Goal: Transaction & Acquisition: Obtain resource

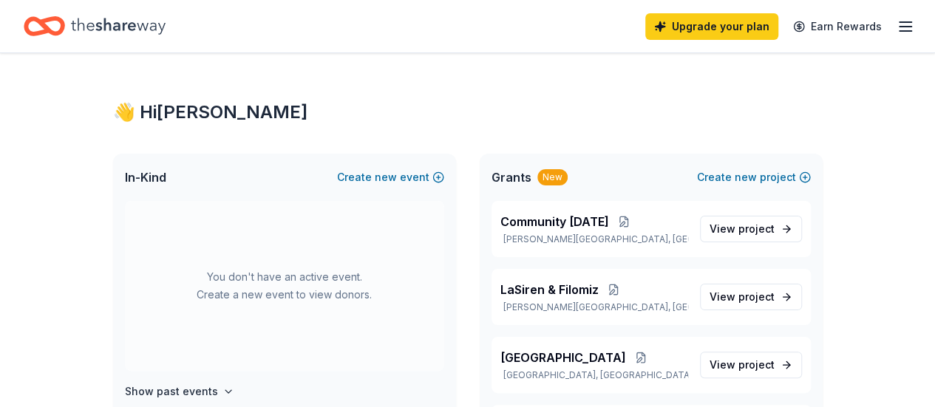
click at [901, 24] on icon "button" at bounding box center [906, 27] width 18 height 18
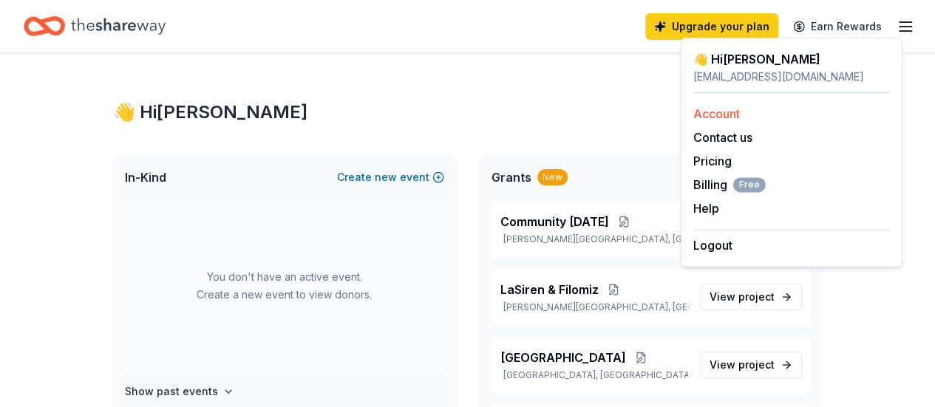
click at [735, 115] on link "Account" at bounding box center [717, 113] width 47 height 15
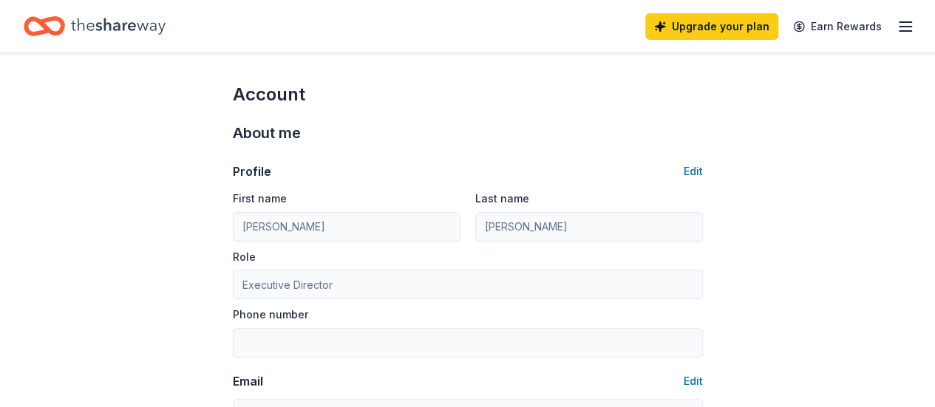
click at [899, 27] on icon "button" at bounding box center [906, 27] width 18 height 18
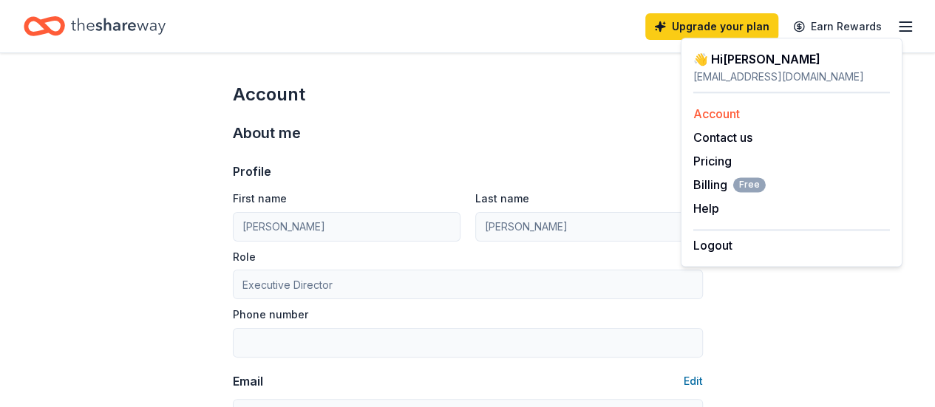
click at [741, 121] on div "Account" at bounding box center [792, 114] width 197 height 18
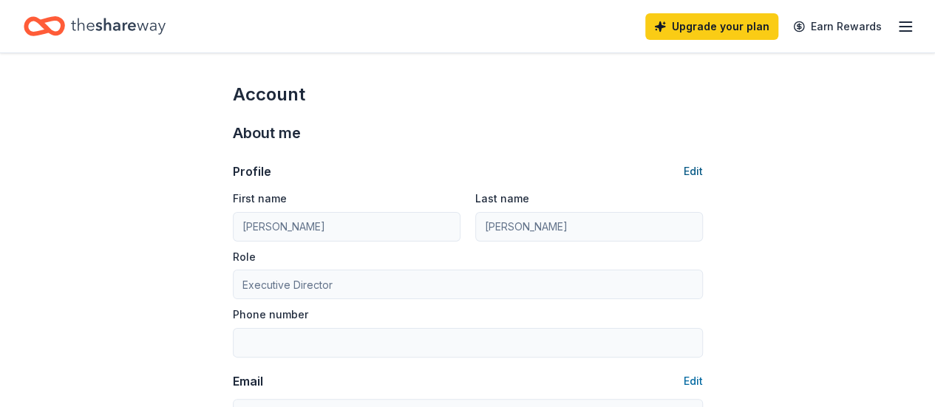
click at [699, 163] on button "Edit" at bounding box center [693, 172] width 19 height 18
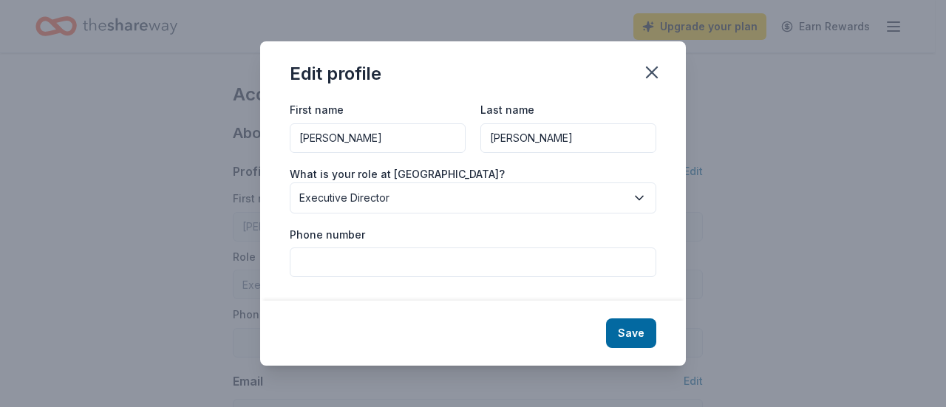
drag, startPoint x: 444, startPoint y: 135, endPoint x: 223, endPoint y: 143, distance: 220.5
click at [223, 143] on div "Edit profile First name Danielle Last name Clark What is your role at Haitian H…" at bounding box center [473, 203] width 946 height 407
type input "d"
type input "Dardelle"
type input "Francois"
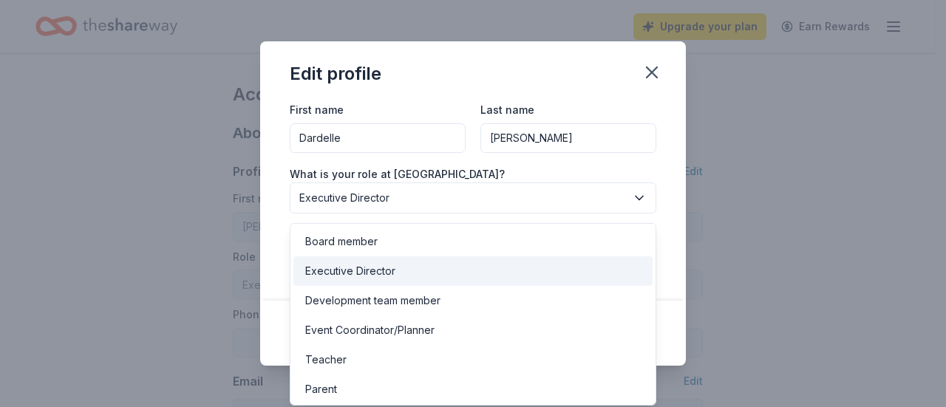
click at [614, 187] on button "Executive Director" at bounding box center [473, 198] width 367 height 31
click at [460, 264] on div "Executive Director" at bounding box center [473, 272] width 359 height 30
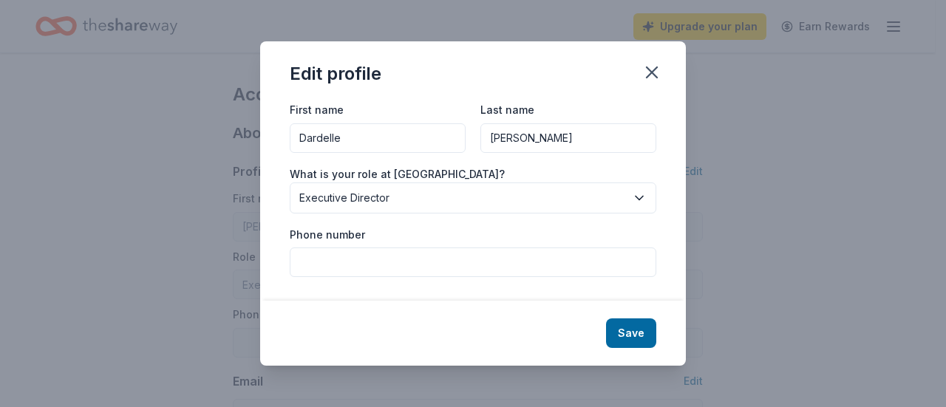
click at [496, 260] on input "Phone number" at bounding box center [473, 263] width 367 height 30
type input "6092085167"
click at [630, 333] on button "Save" at bounding box center [631, 334] width 50 height 30
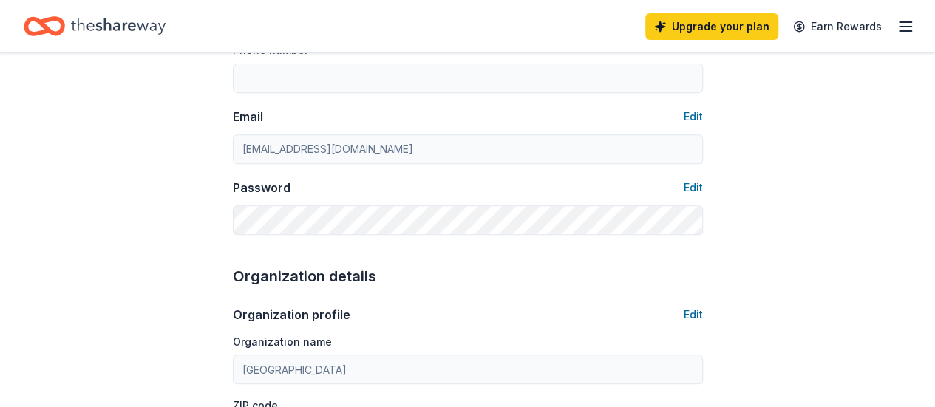
scroll to position [266, 0]
click at [691, 118] on button "Edit" at bounding box center [693, 115] width 19 height 18
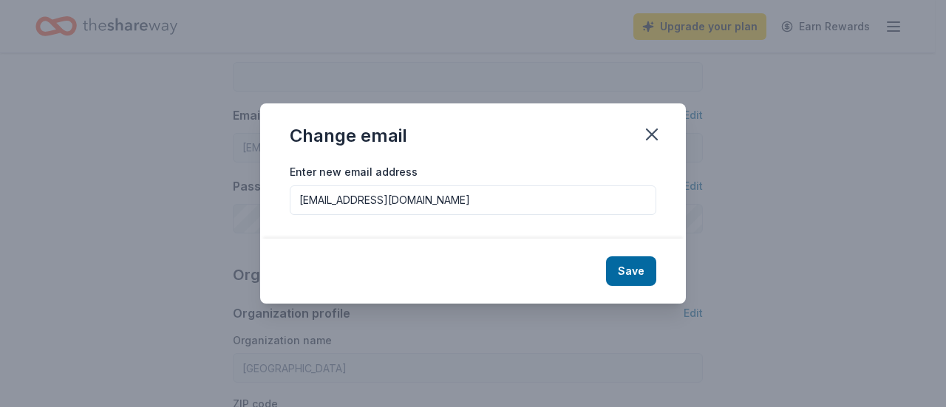
drag, startPoint x: 536, startPoint y: 209, endPoint x: 222, endPoint y: 223, distance: 314.5
click at [222, 223] on div "Change email Enter new email address info@haitianheritagehouse.com Save" at bounding box center [473, 203] width 946 height 407
type input "dardelle@haitianheritagehouse.org"
click at [640, 278] on button "Save" at bounding box center [631, 272] width 50 height 30
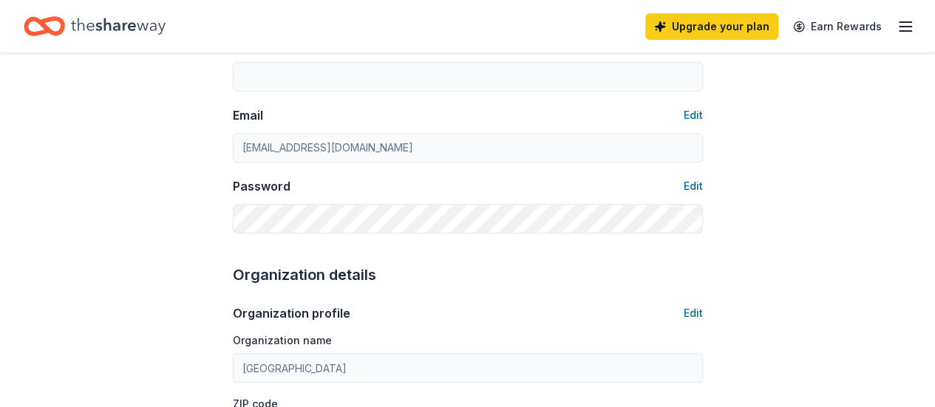
type input "Dardelle"
type input "Francois"
type input "6092085167"
type input "dardelle@haitianheritagehouse.org"
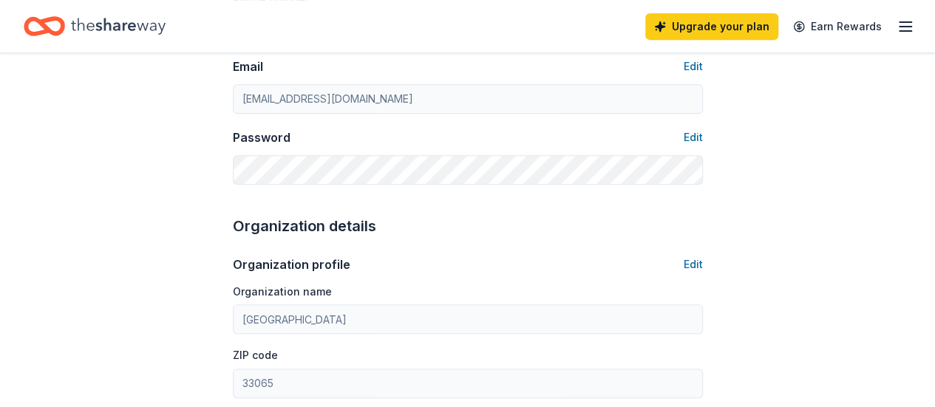
scroll to position [319, 0]
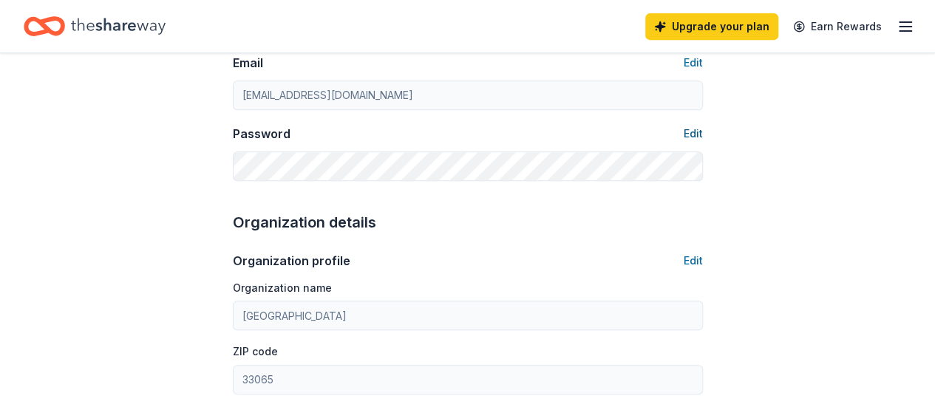
click at [697, 126] on button "Edit" at bounding box center [693, 134] width 19 height 18
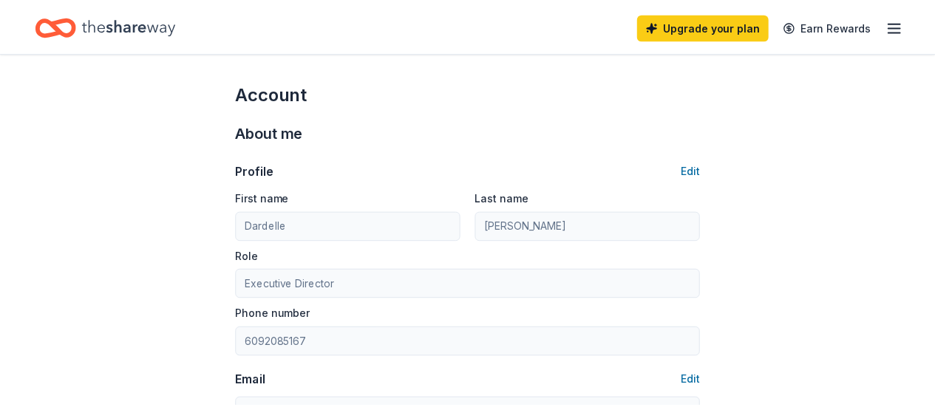
scroll to position [319, 0]
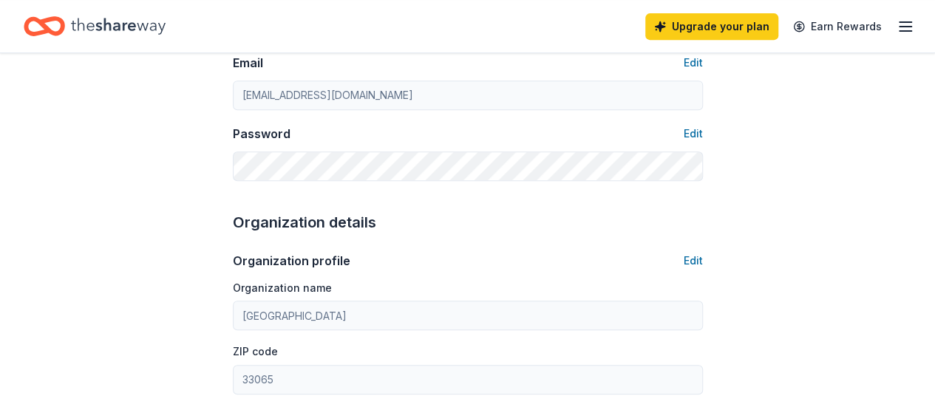
click at [750, 183] on div "Account About me Profile Edit First name Dardelle Last name Francois Role Execu…" at bounding box center [467, 395] width 935 height 1321
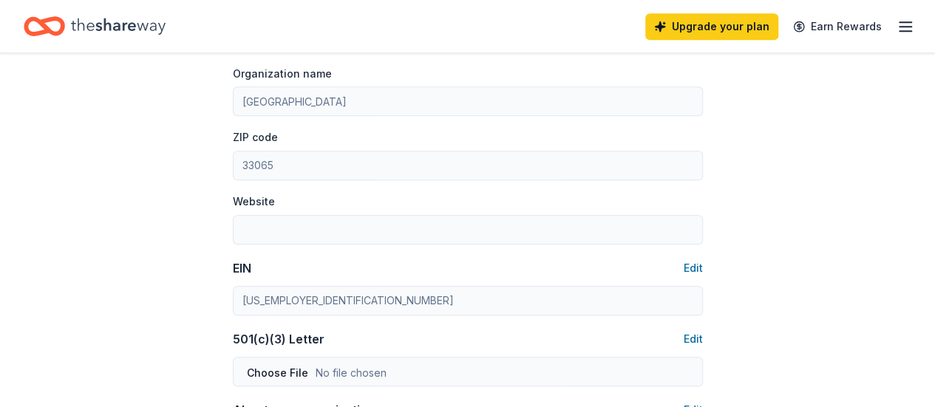
scroll to position [521, 0]
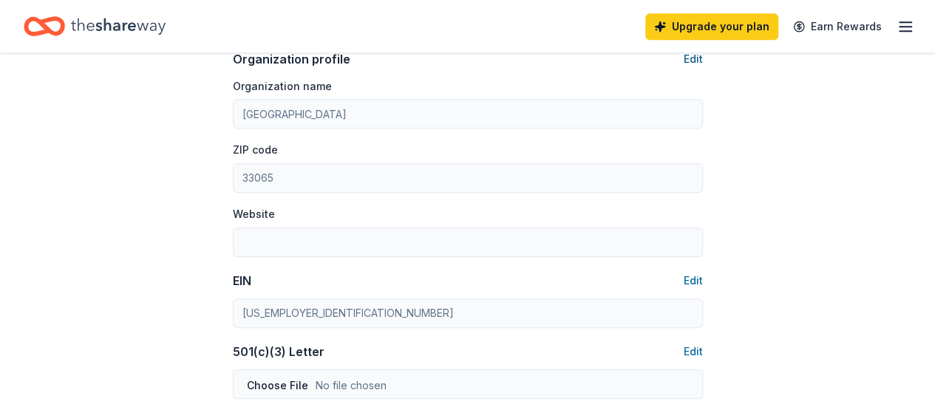
click at [697, 59] on button "Edit" at bounding box center [693, 59] width 19 height 18
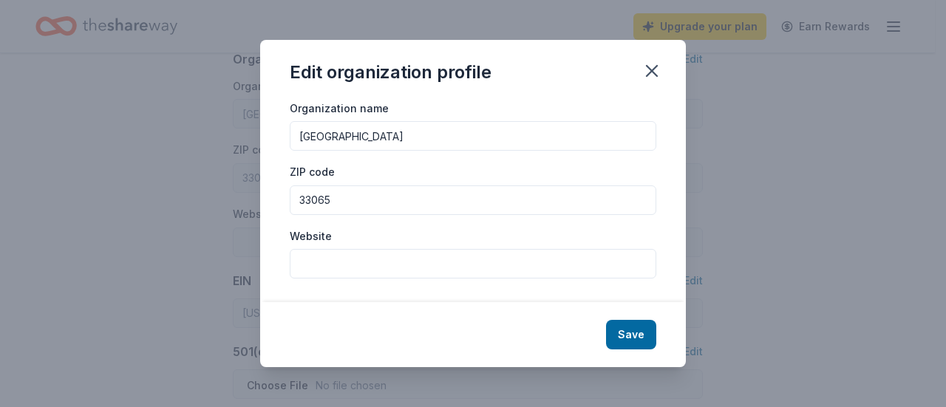
drag, startPoint x: 437, startPoint y: 207, endPoint x: 274, endPoint y: 237, distance: 166.1
click at [274, 237] on div "Organization name Haitian Heritage House ZIP code 33065 Website" at bounding box center [473, 201] width 426 height 204
type input "08618"
click at [341, 265] on input "Website" at bounding box center [473, 264] width 367 height 30
type input "haitianheritagehouse.org"
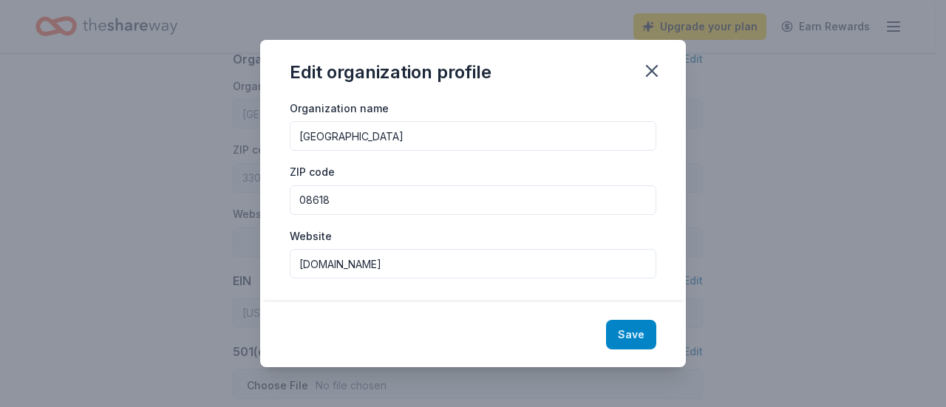
click at [643, 332] on button "Save" at bounding box center [631, 335] width 50 height 30
type input "08618"
type input "haitianheritagehouse.org"
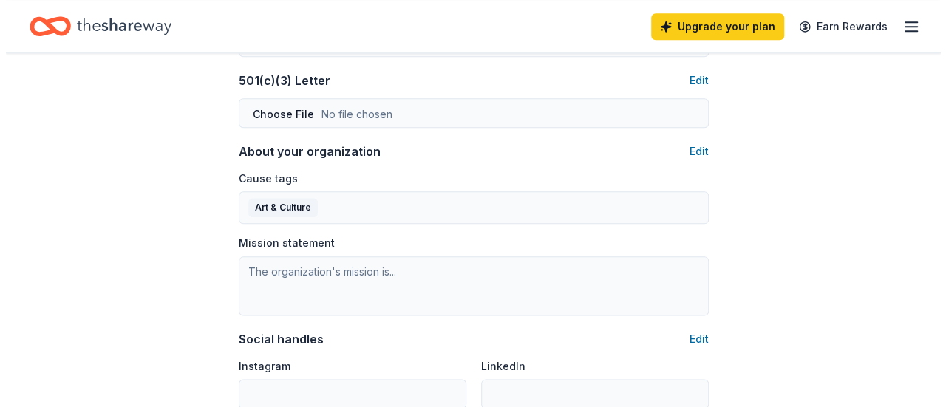
scroll to position [799, 0]
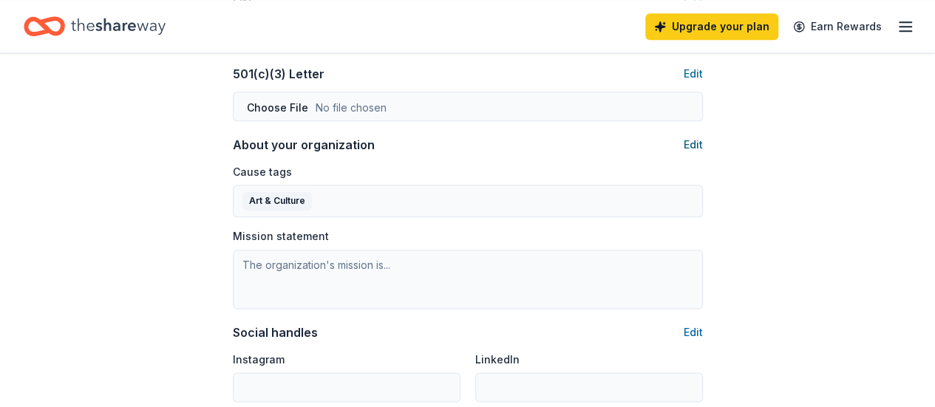
click at [694, 141] on button "Edit" at bounding box center [693, 145] width 19 height 18
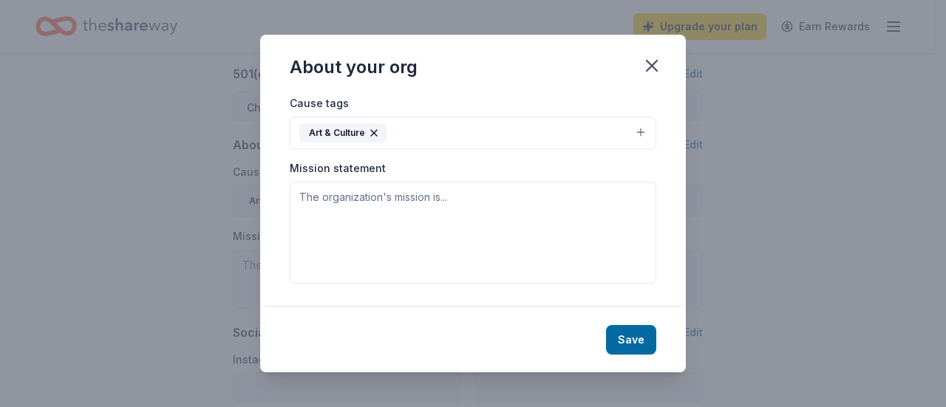
click at [642, 127] on button "Art & Culture" at bounding box center [473, 133] width 367 height 33
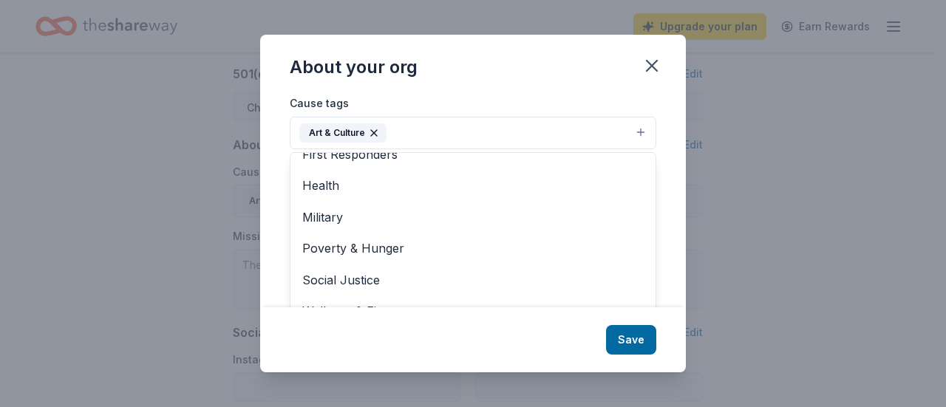
scroll to position [22, 0]
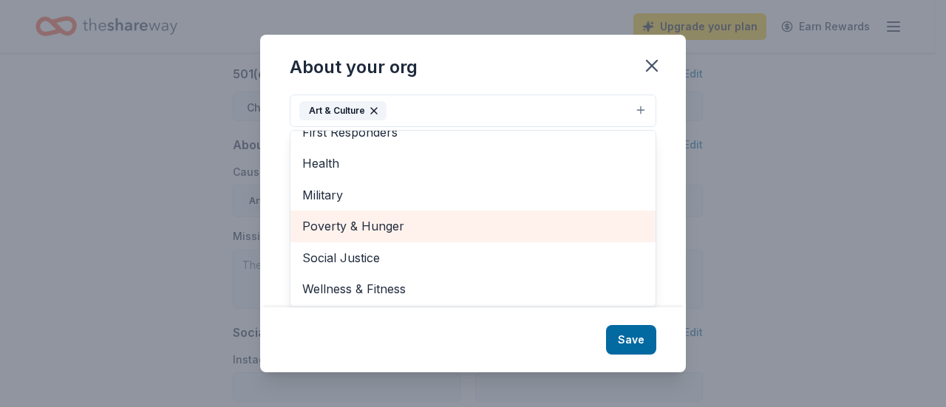
click at [364, 224] on span "Poverty & Hunger" at bounding box center [473, 226] width 342 height 19
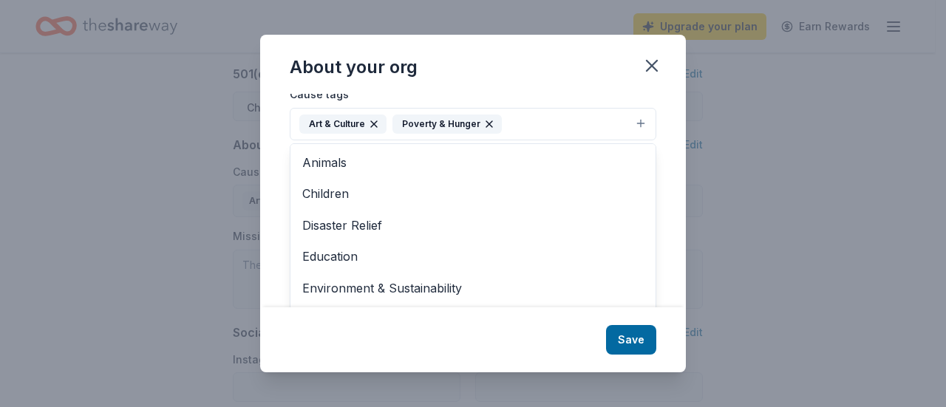
scroll to position [0, 0]
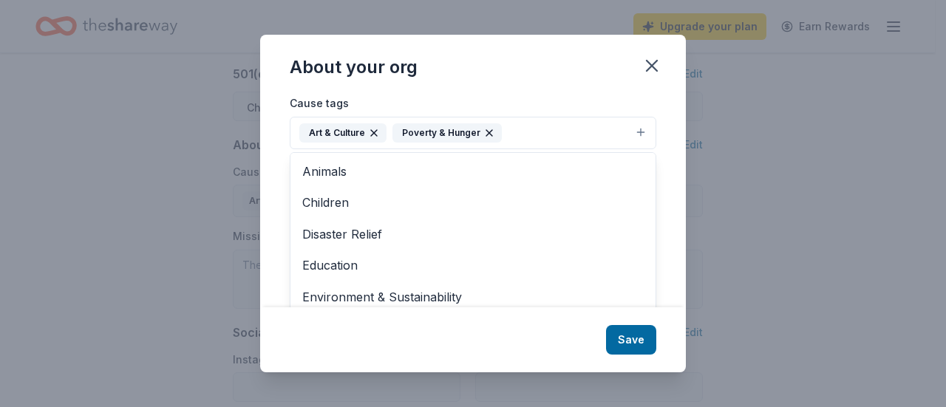
click at [416, 262] on span "Education" at bounding box center [473, 265] width 342 height 19
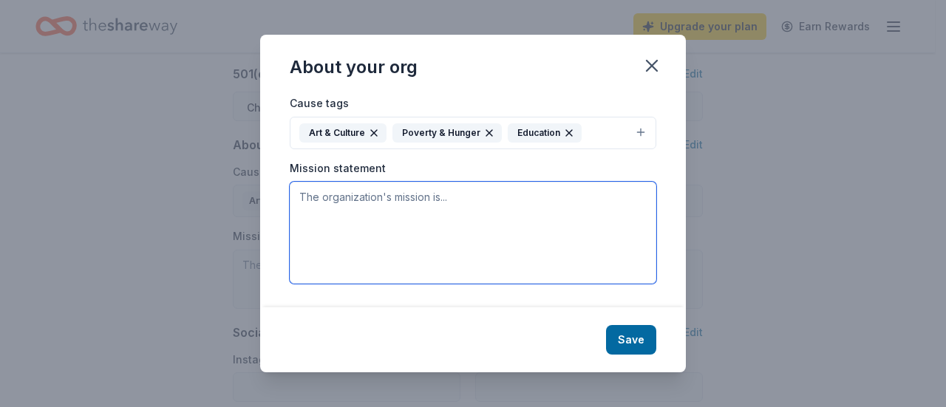
click at [384, 209] on textarea at bounding box center [473, 233] width 367 height 102
paste textarea "Haitian Heritage House is a nonprofit organization dedicated to preserving Hait…"
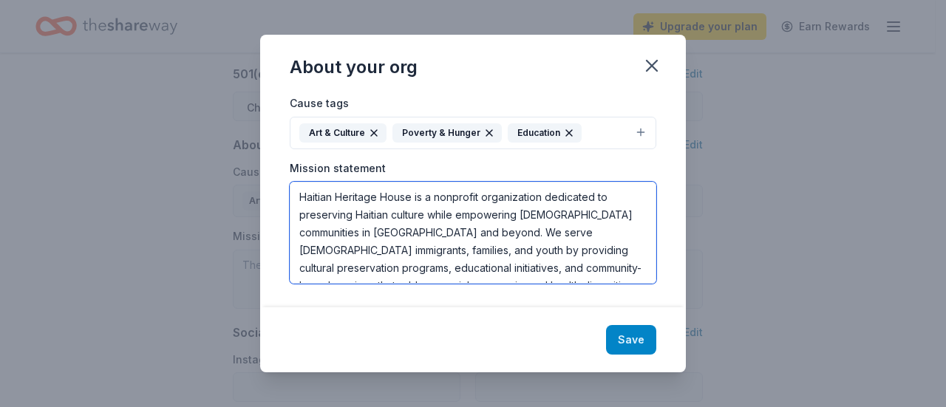
type textarea "Haitian Heritage House is a nonprofit organization dedicated to preserving Hait…"
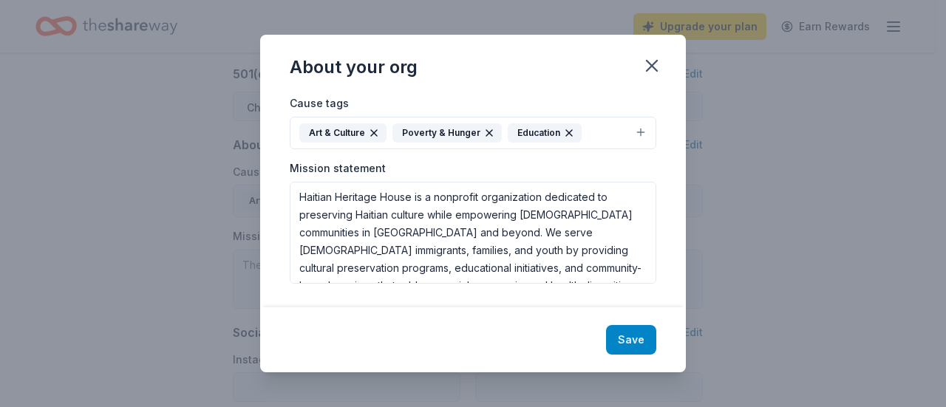
click at [639, 342] on button "Save" at bounding box center [631, 340] width 50 height 30
type textarea "Haitian Heritage House is a nonprofit organization dedicated to preserving Hait…"
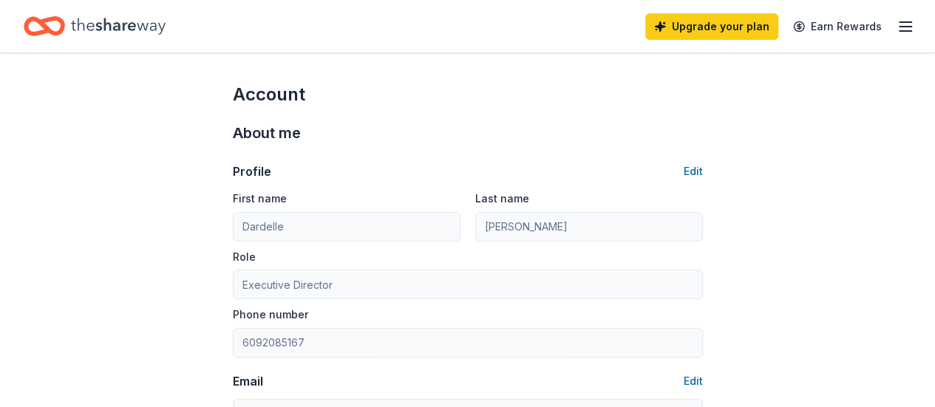
click at [902, 27] on div "Upgrade your plan Earn Rewards" at bounding box center [467, 26] width 935 height 52
click at [897, 27] on icon "button" at bounding box center [906, 27] width 18 height 18
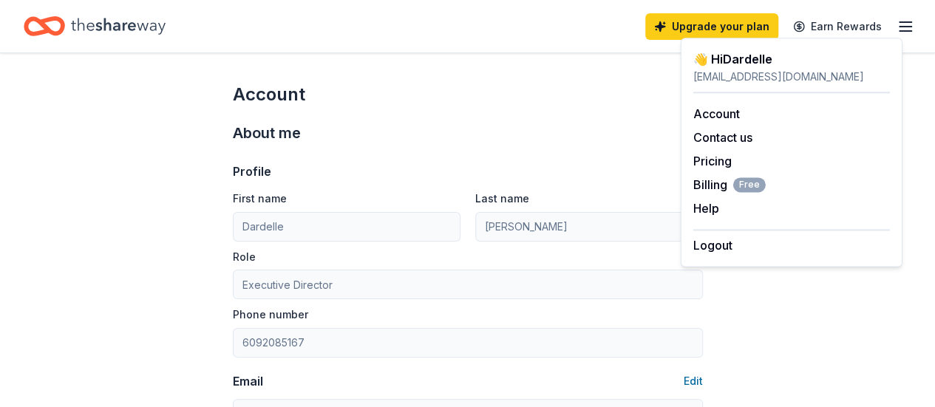
click at [623, 149] on div "Profile Edit First name Dardelle Last name Francois Role Executive Director Pho…" at bounding box center [468, 322] width 470 height 355
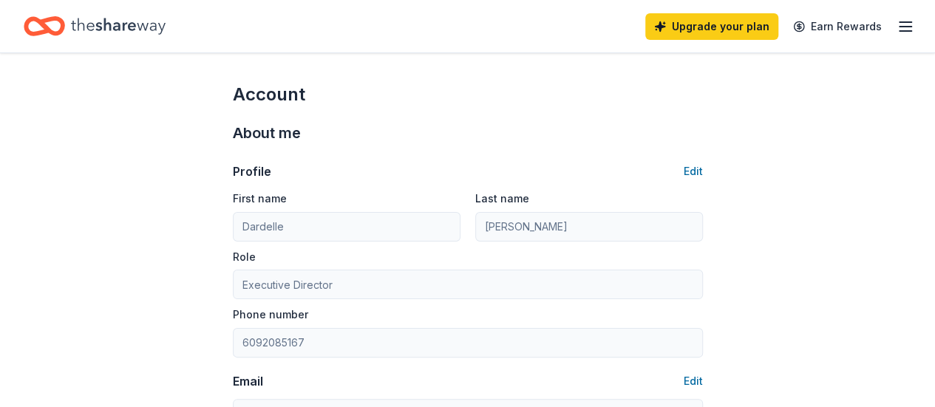
click at [115, 28] on icon "Home" at bounding box center [118, 26] width 95 height 30
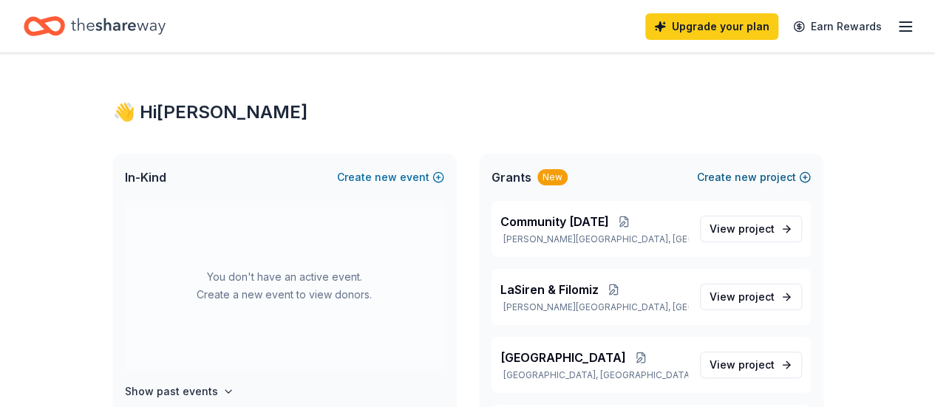
click at [775, 169] on button "Create new project" at bounding box center [754, 178] width 114 height 18
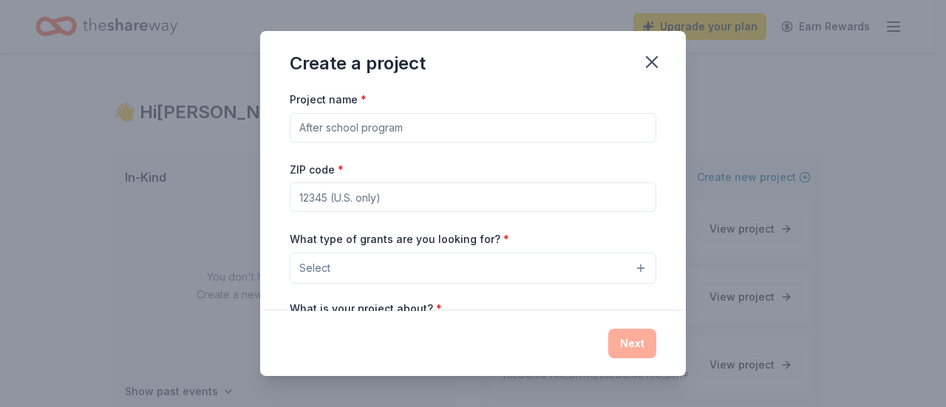
click at [480, 140] on input "Project name *" at bounding box center [473, 128] width 367 height 30
type input "Haitian Cultural Festival"
click at [446, 189] on input "ZIP code *" at bounding box center [473, 198] width 367 height 30
type input "08618"
click at [618, 266] on button "Select" at bounding box center [473, 268] width 367 height 31
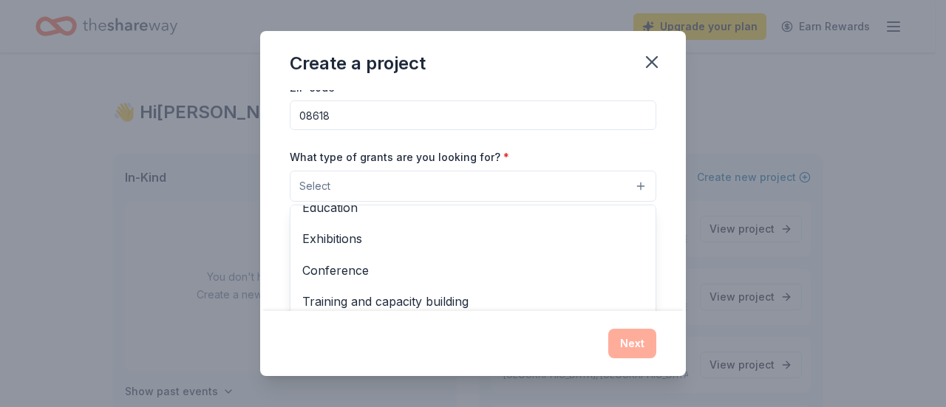
scroll to position [174, 0]
click at [578, 241] on span "Exhibitions" at bounding box center [473, 237] width 342 height 19
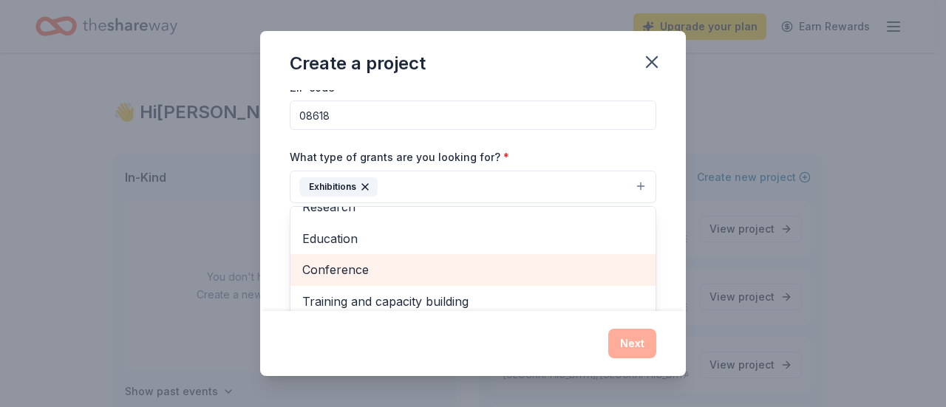
scroll to position [143, 0]
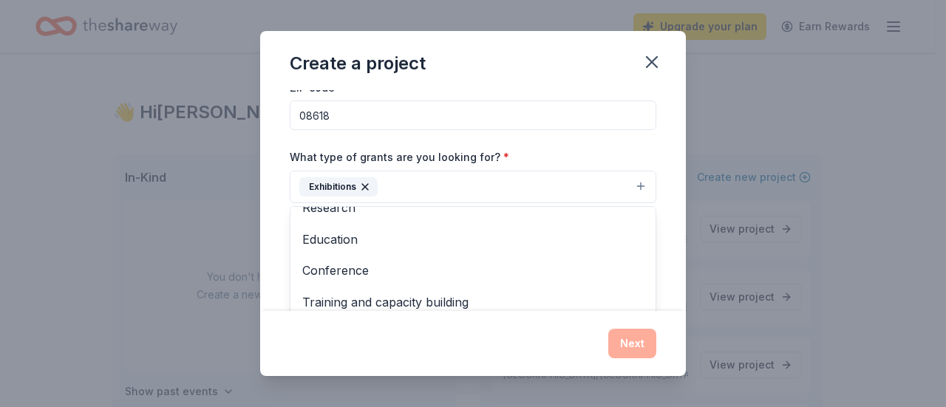
click at [569, 279] on div "Conference" at bounding box center [473, 270] width 365 height 31
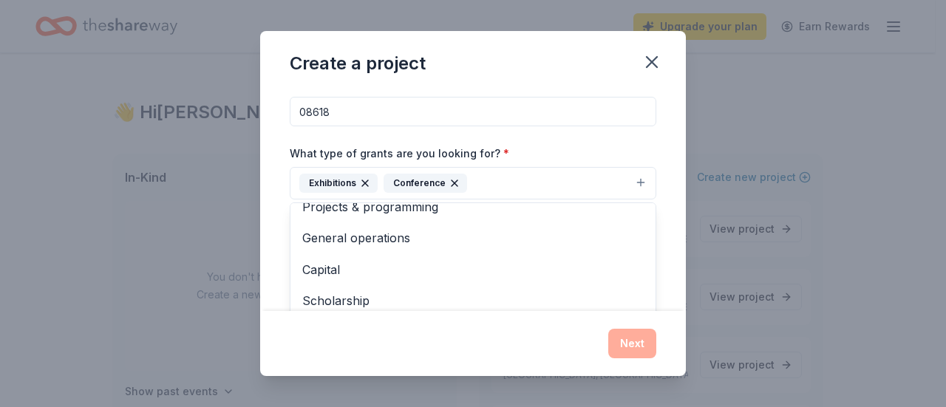
scroll to position [0, 0]
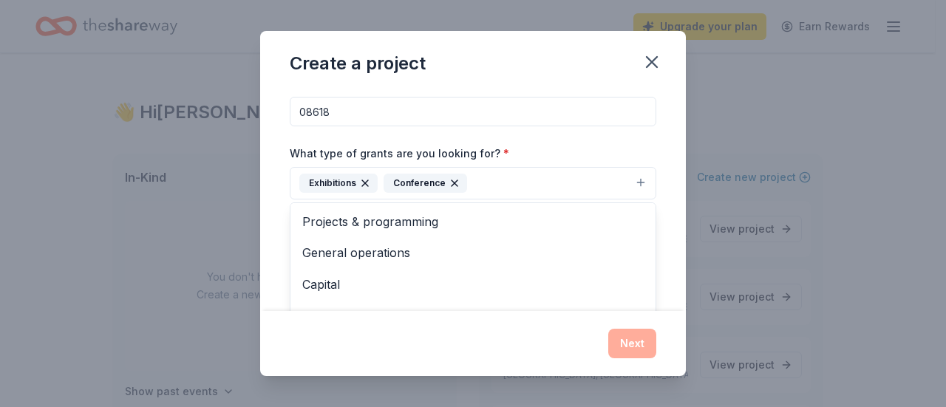
click at [578, 224] on span "Projects & programming" at bounding box center [473, 221] width 342 height 19
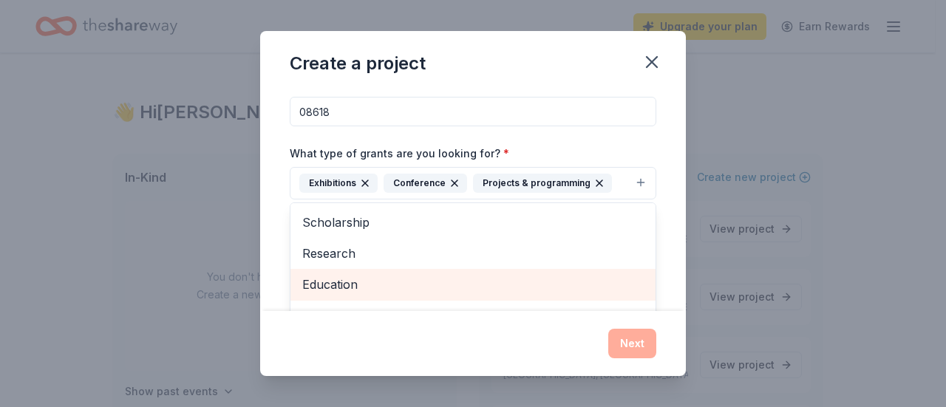
scroll to position [80, 0]
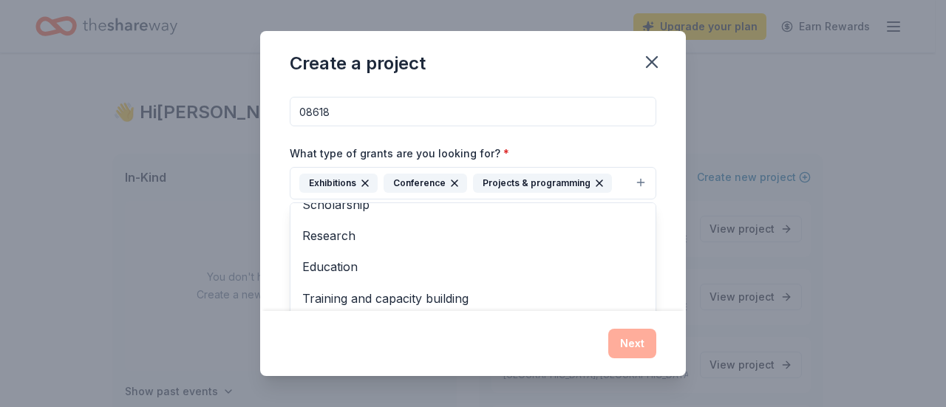
click at [569, 268] on span "Education" at bounding box center [473, 266] width 342 height 19
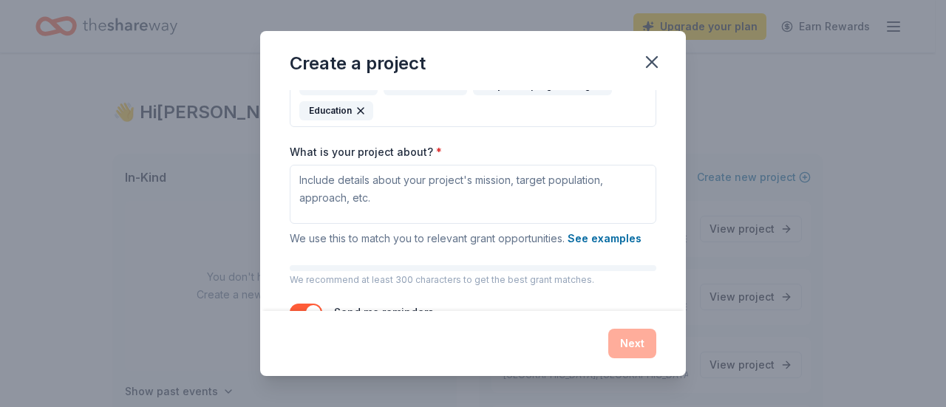
scroll to position [184, 0]
drag, startPoint x: 290, startPoint y: 153, endPoint x: 461, endPoint y: 149, distance: 171.6
click at [461, 149] on div "What is your project about? * We use this to match you to relevant grant opport…" at bounding box center [473, 196] width 367 height 104
copy label "What is your project about? *"
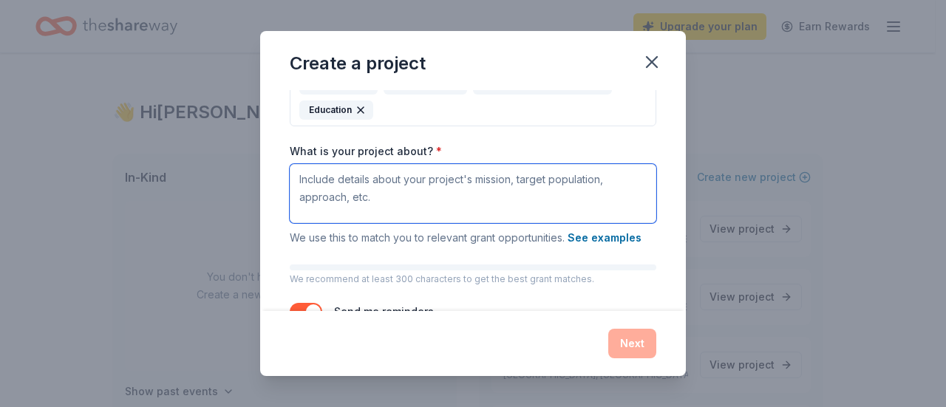
click at [401, 193] on textarea "What is your project about? *" at bounding box center [473, 193] width 367 height 59
paste textarea "The Haitian Cultural Festival is a flagship cultural preservation and internati…"
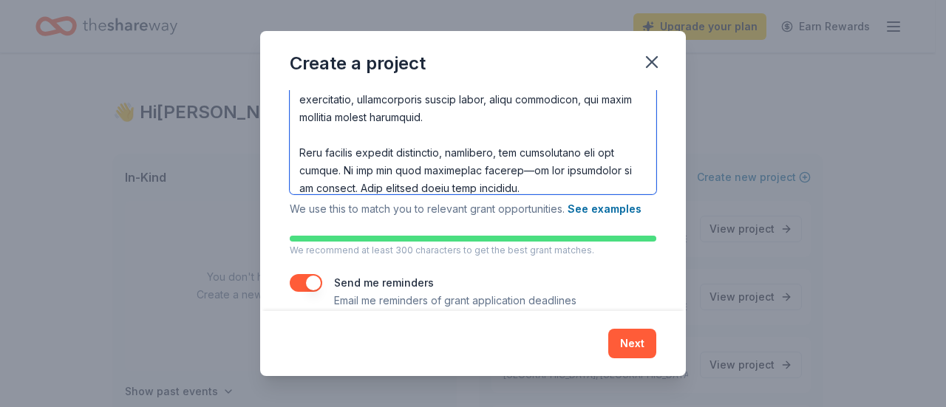
scroll to position [307, 0]
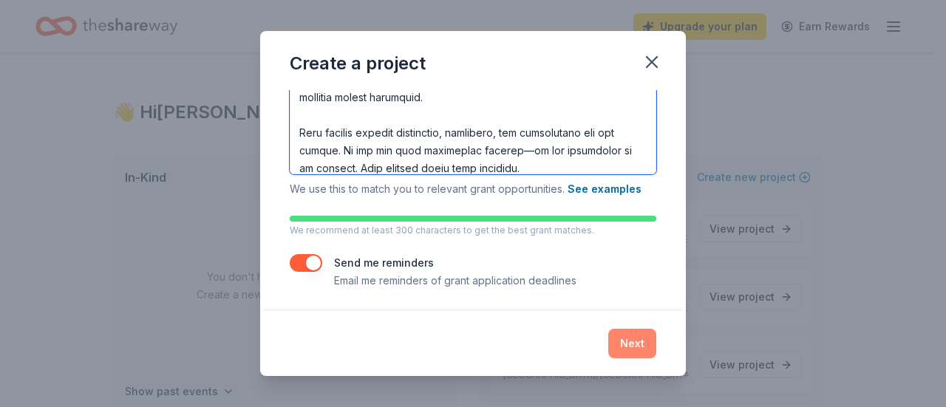
type textarea "The Haitian Cultural Festival is a flagship cultural preservation and internati…"
click at [623, 345] on button "Next" at bounding box center [633, 344] width 48 height 30
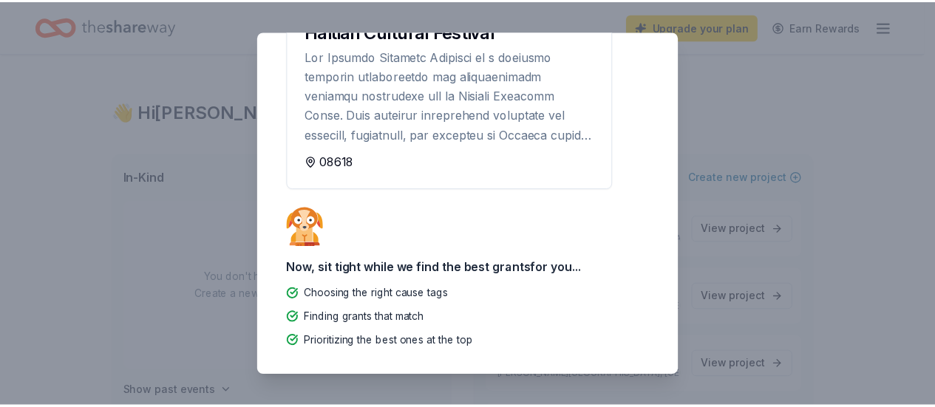
scroll to position [0, 0]
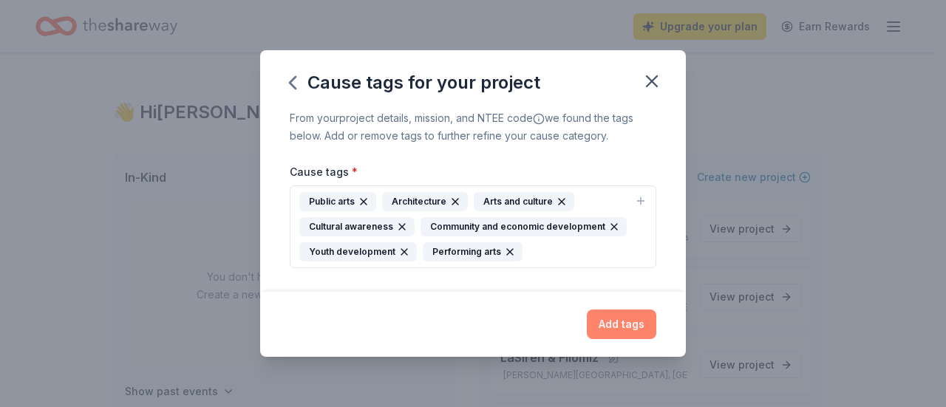
click at [621, 317] on button "Add tags" at bounding box center [622, 325] width 70 height 30
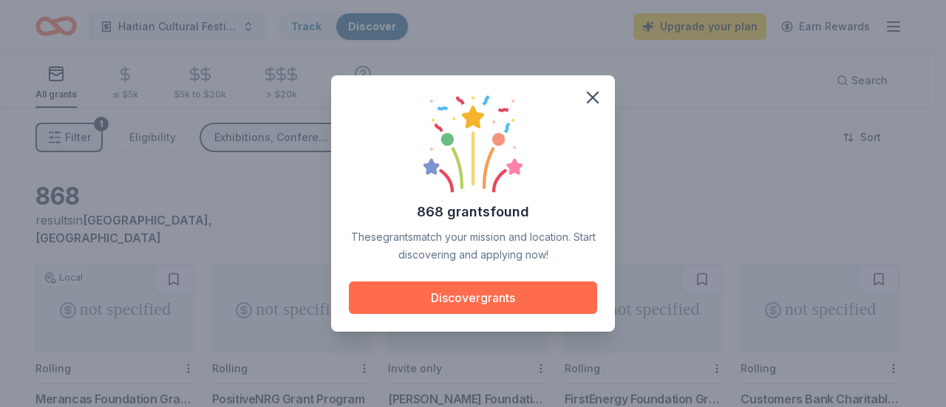
click at [540, 302] on button "Discover grants" at bounding box center [473, 298] width 248 height 33
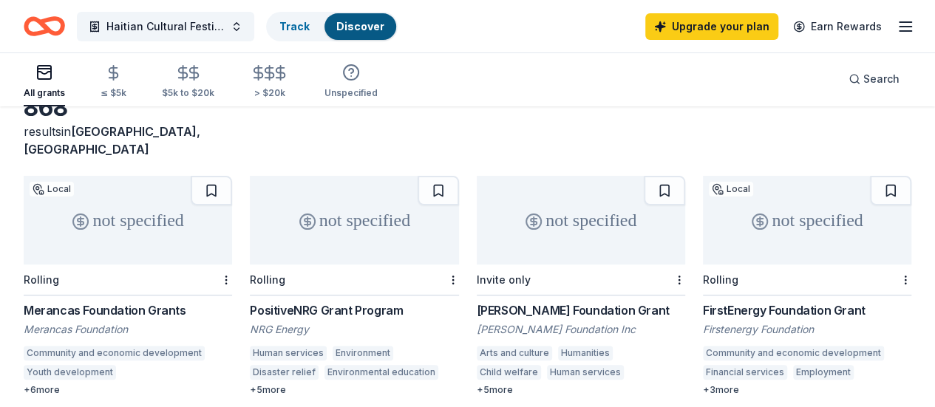
scroll to position [118, 0]
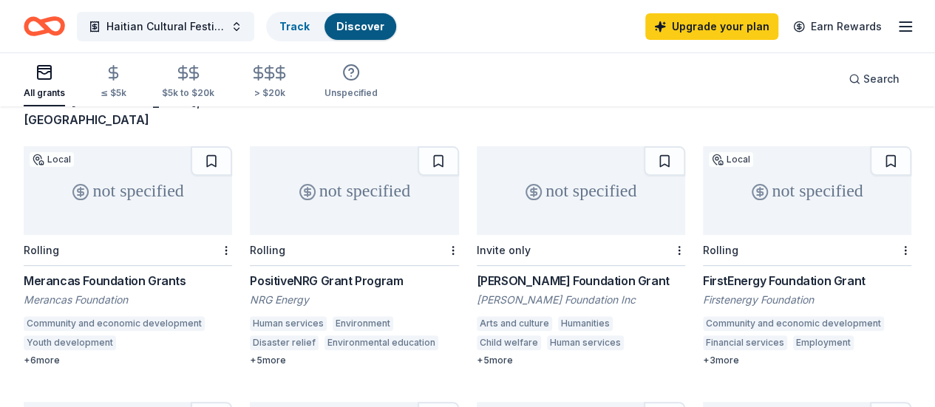
click at [127, 252] on div "not specified Local Rolling Merancas Foundation Grants Merancas Foundation Comm…" at bounding box center [128, 256] width 209 height 220
click at [282, 272] on div "PositiveNRG Grant Program" at bounding box center [354, 281] width 209 height 18
click at [489, 272] on div "F.M. Kirby Foundation Grant" at bounding box center [581, 281] width 209 height 18
click at [703, 272] on div "FirstEnergy Foundation Grant" at bounding box center [807, 281] width 209 height 18
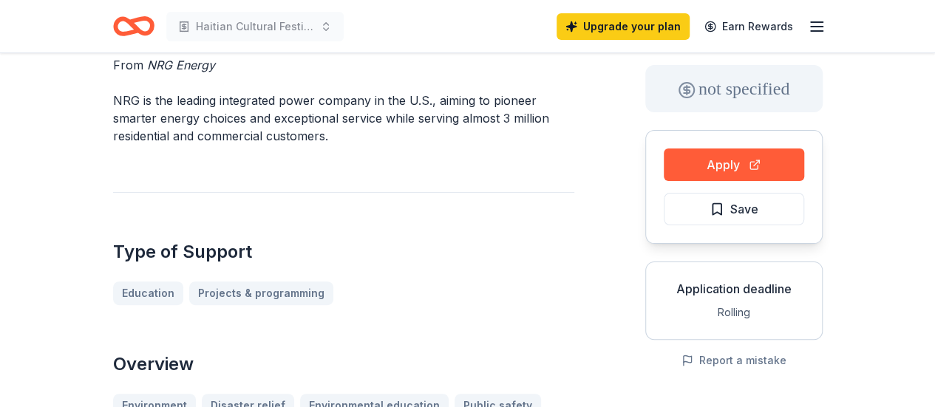
scroll to position [59, 0]
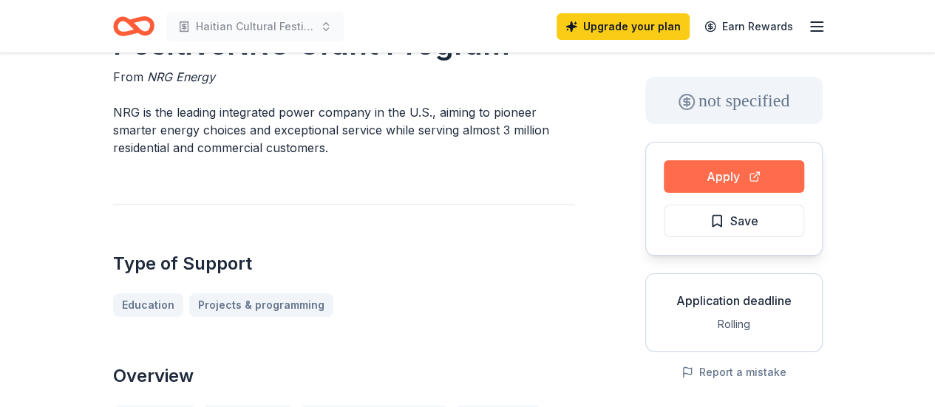
click at [765, 167] on button "Apply" at bounding box center [734, 176] width 140 height 33
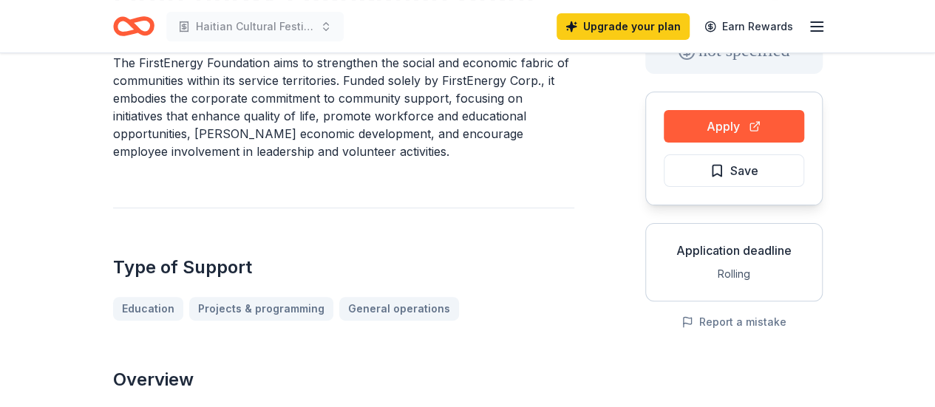
scroll to position [83, 0]
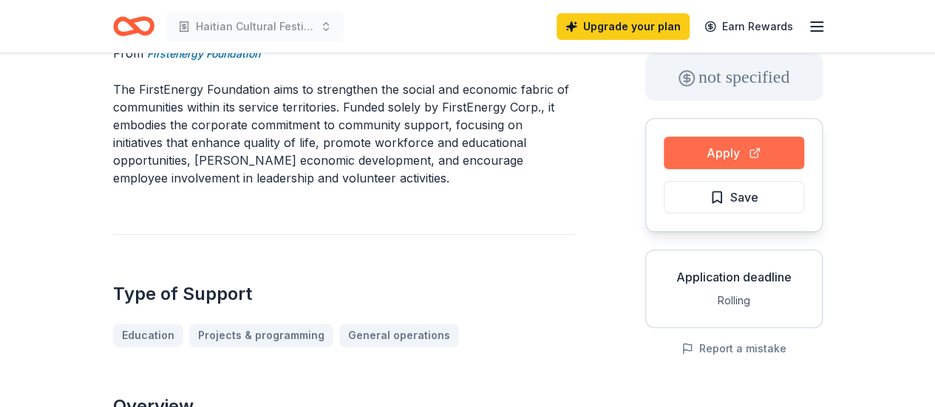
click at [784, 152] on button "Apply" at bounding box center [734, 153] width 140 height 33
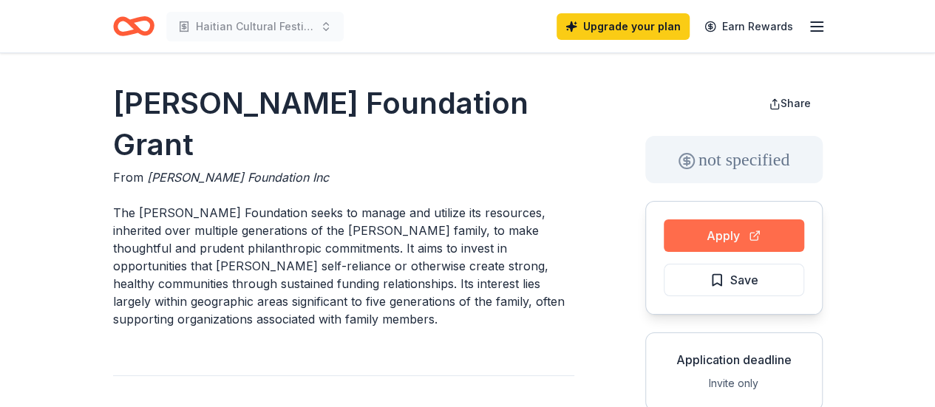
click at [776, 237] on button "Apply" at bounding box center [734, 236] width 140 height 33
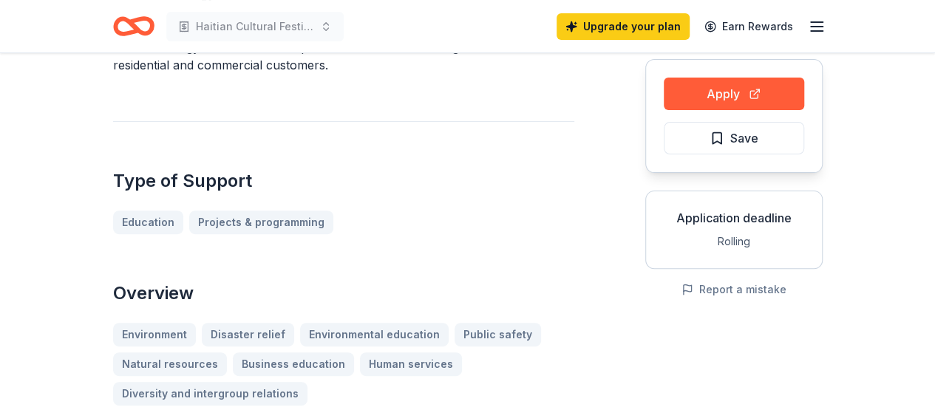
scroll to position [157, 0]
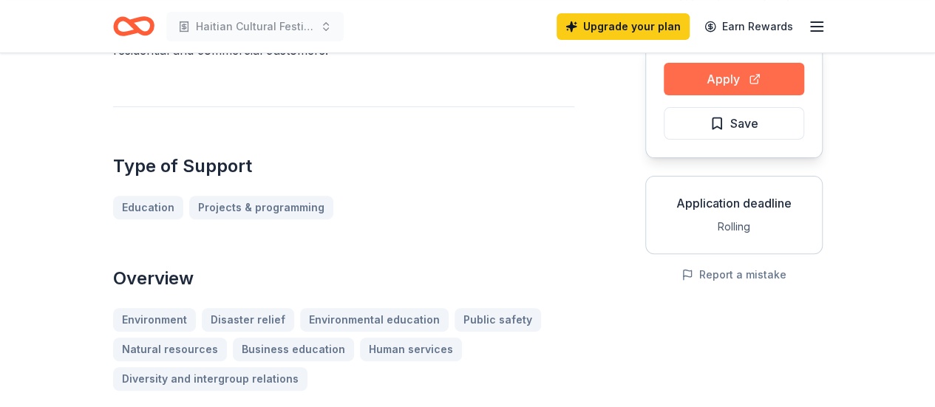
click at [759, 77] on button "Apply" at bounding box center [734, 79] width 140 height 33
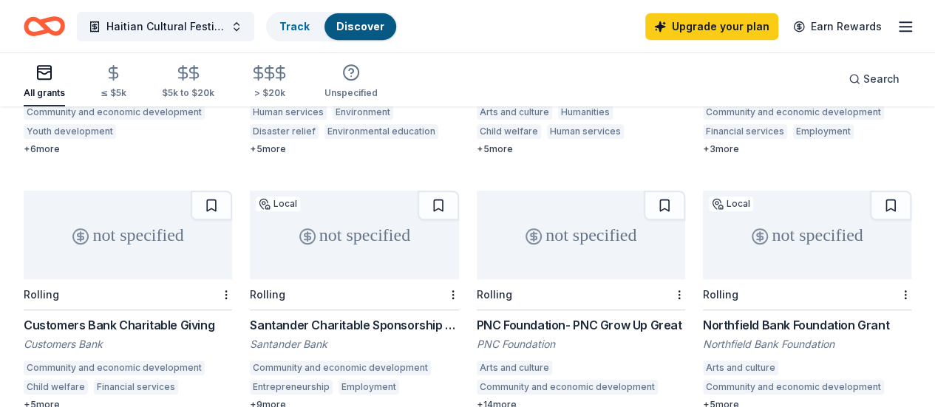
scroll to position [335, 0]
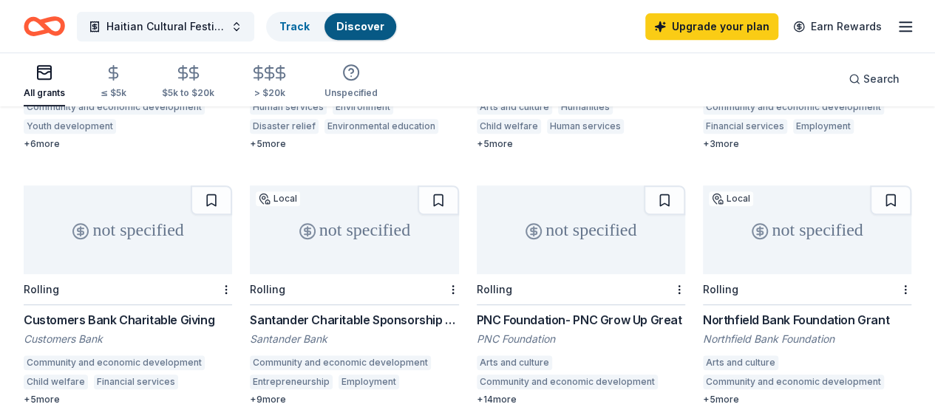
click at [250, 332] on div "Santander Bank" at bounding box center [354, 339] width 209 height 15
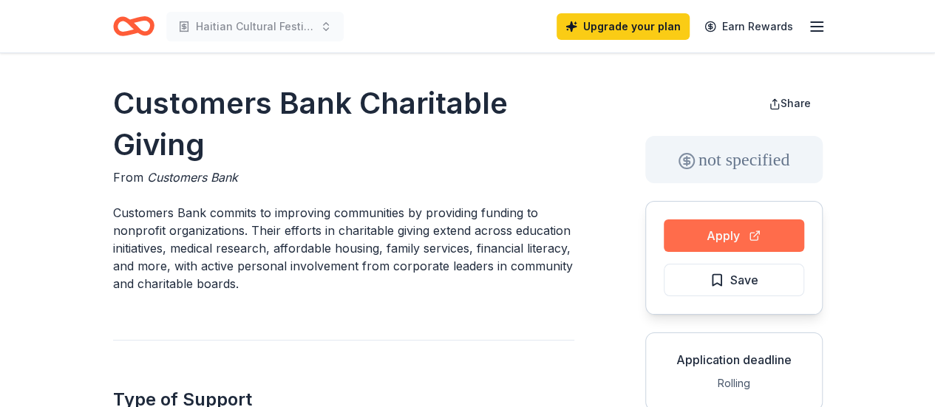
click at [751, 230] on button "Apply" at bounding box center [734, 236] width 140 height 33
click at [745, 234] on button "Apply" at bounding box center [734, 236] width 140 height 33
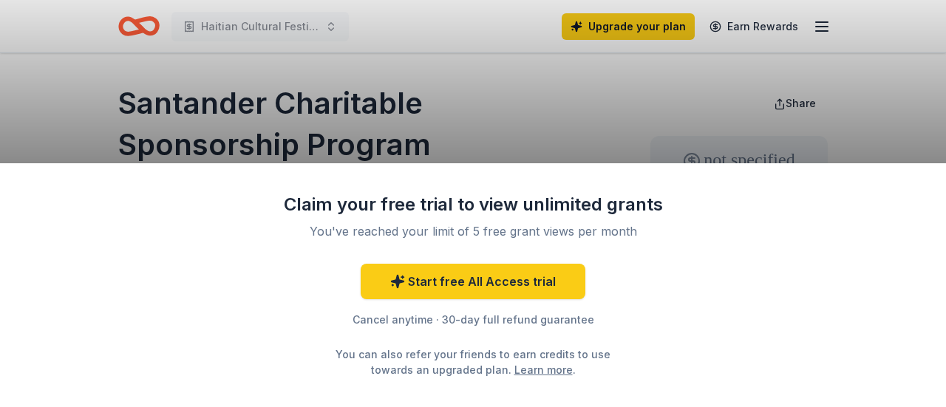
click at [886, 133] on div "Claim your free trial to view unlimited grants You've reached your limit of 5 f…" at bounding box center [473, 203] width 946 height 407
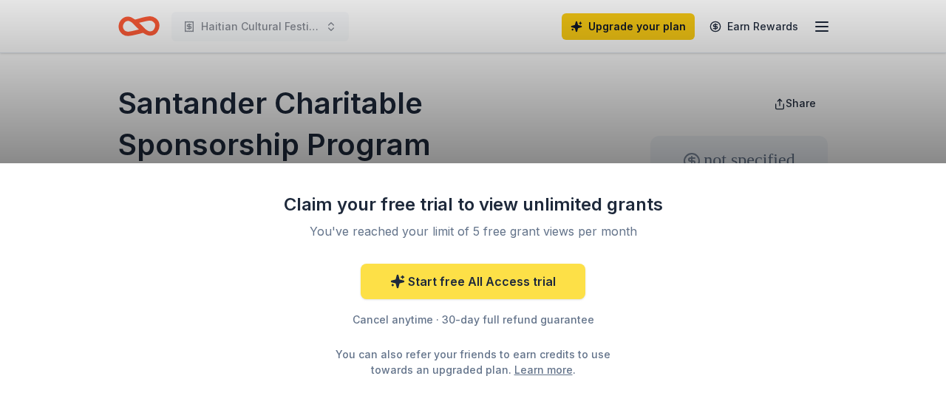
click at [560, 282] on link "Start free All Access trial" at bounding box center [473, 281] width 225 height 35
click at [551, 288] on link "Start free All Access trial" at bounding box center [473, 281] width 225 height 35
click at [560, 272] on link "Start free All Access trial" at bounding box center [473, 281] width 225 height 35
click at [555, 281] on link "Start free All Access trial" at bounding box center [473, 281] width 225 height 35
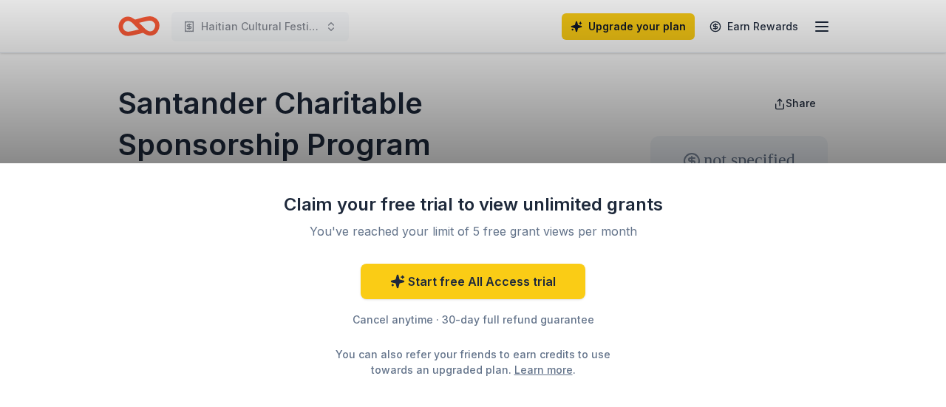
click at [609, 126] on div "Claim your free trial to view unlimited grants You've reached your limit of 5 f…" at bounding box center [473, 203] width 946 height 407
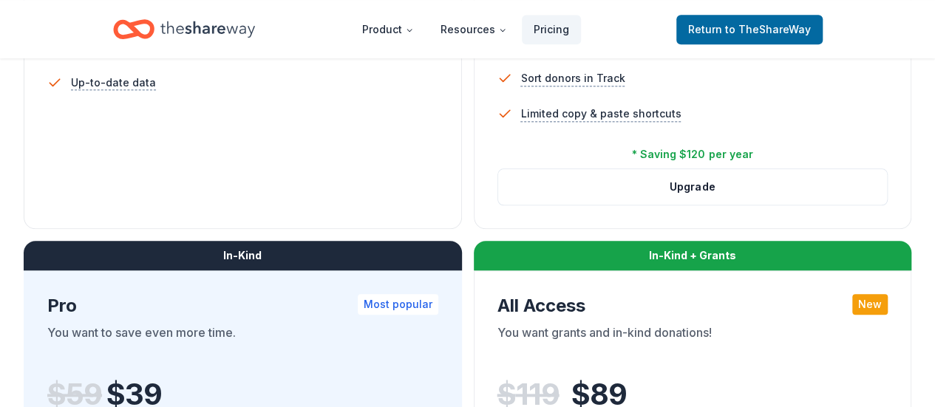
scroll to position [624, 0]
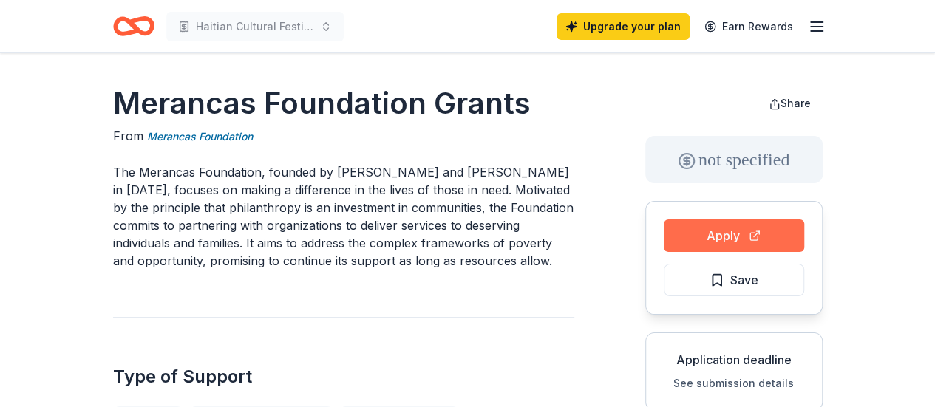
click at [769, 230] on button "Apply" at bounding box center [734, 236] width 140 height 33
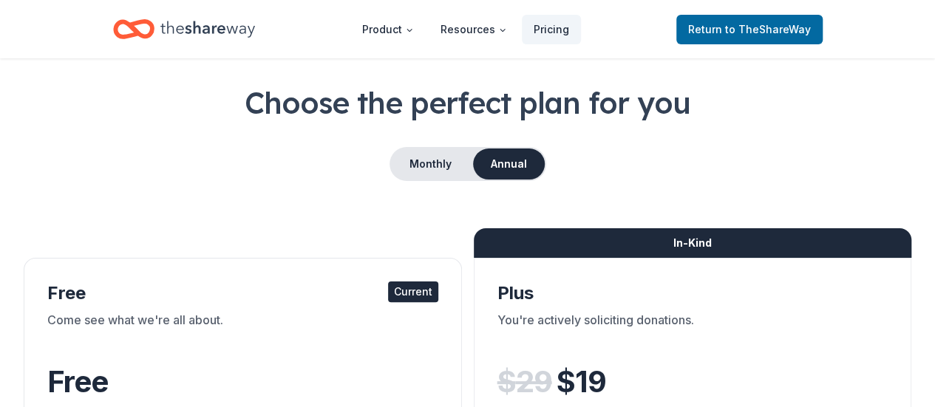
scroll to position [55, 0]
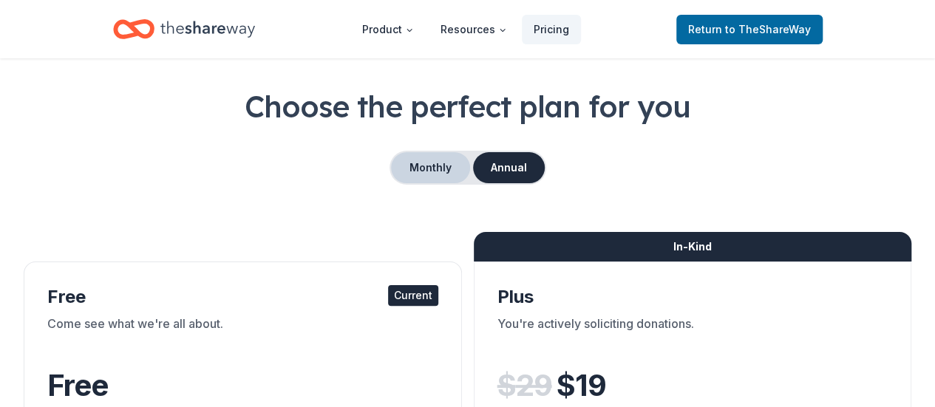
click at [440, 166] on button "Monthly" at bounding box center [430, 167] width 79 height 31
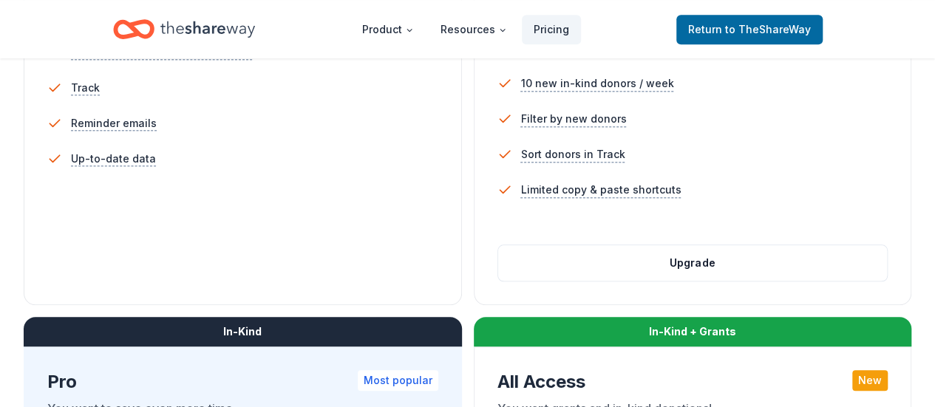
scroll to position [555, 0]
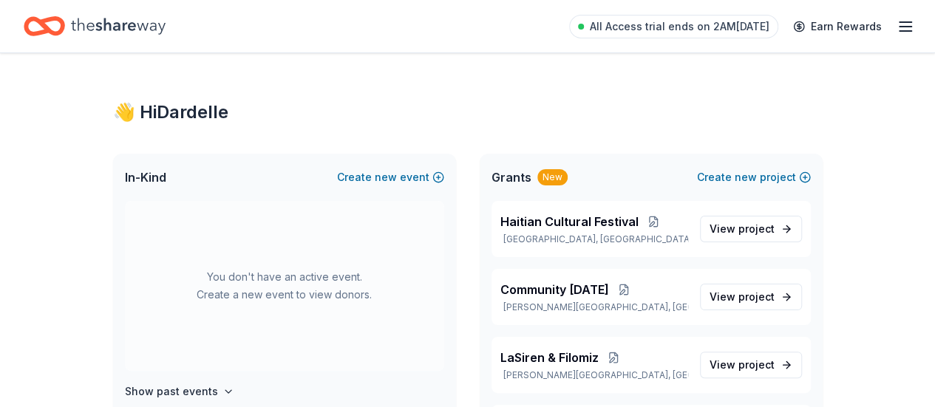
click at [897, 33] on icon "button" at bounding box center [906, 27] width 18 height 18
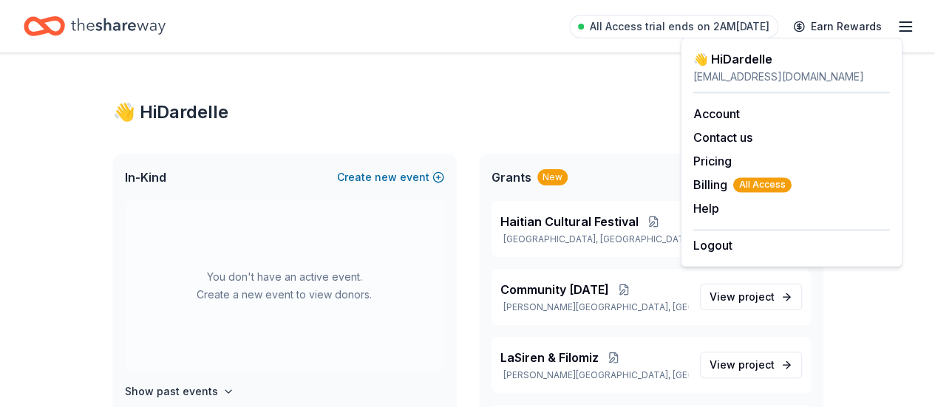
click at [652, 109] on div "👋 Hi Dardelle" at bounding box center [468, 113] width 710 height 24
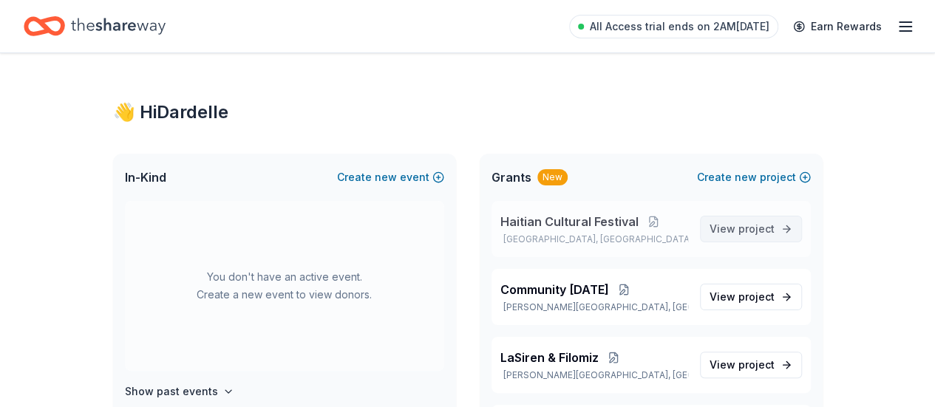
click at [725, 231] on span "View project" at bounding box center [742, 229] width 65 height 18
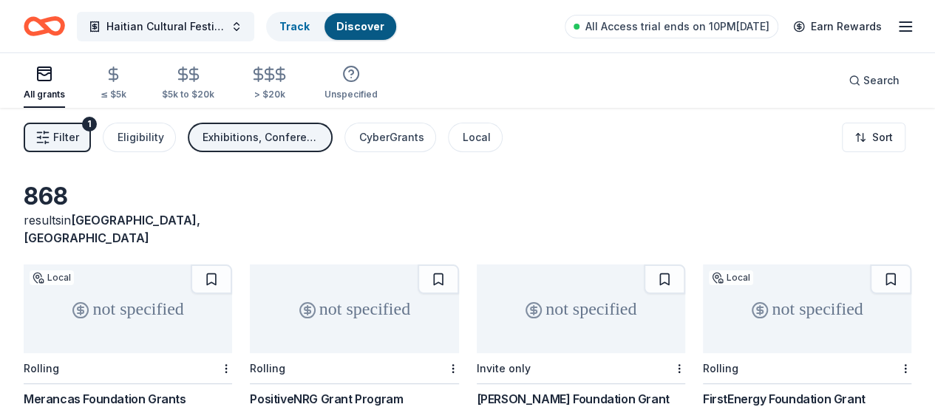
click at [580, 156] on div "Filter 1 Eligibility Exhibitions, Conference, Projects & programming, Education…" at bounding box center [467, 137] width 935 height 59
click at [408, 141] on div "CyberGrants" at bounding box center [391, 138] width 65 height 18
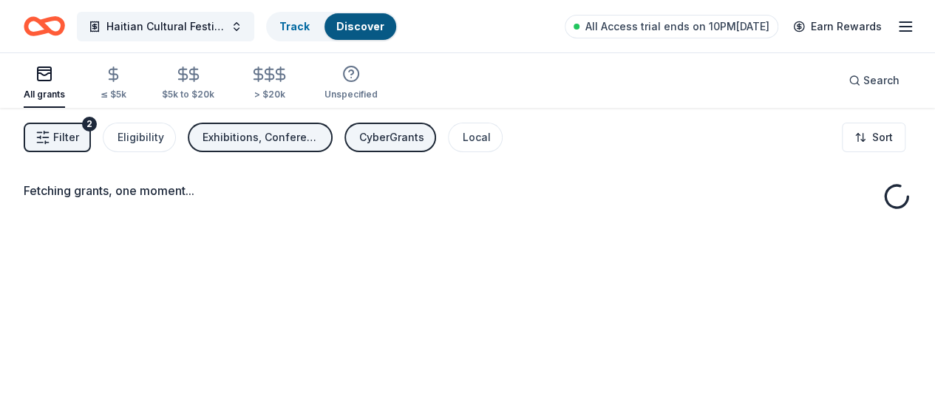
click at [408, 141] on div "CyberGrants" at bounding box center [391, 138] width 65 height 18
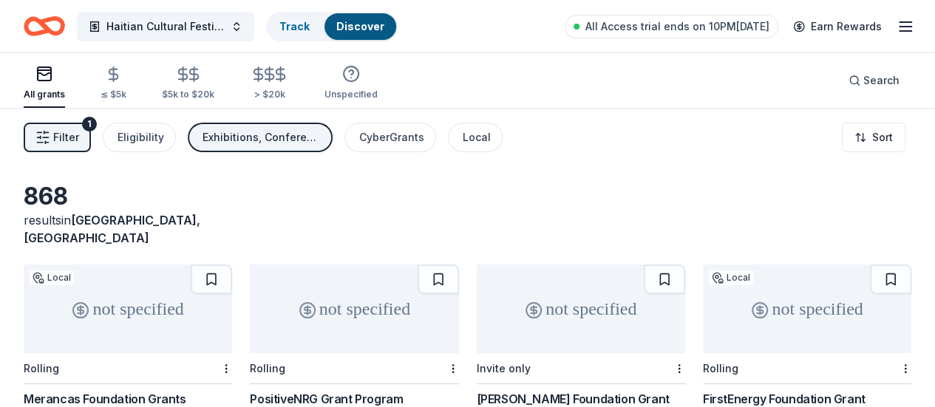
click at [563, 208] on div "868 results in Trenton, NJ" at bounding box center [468, 214] width 888 height 65
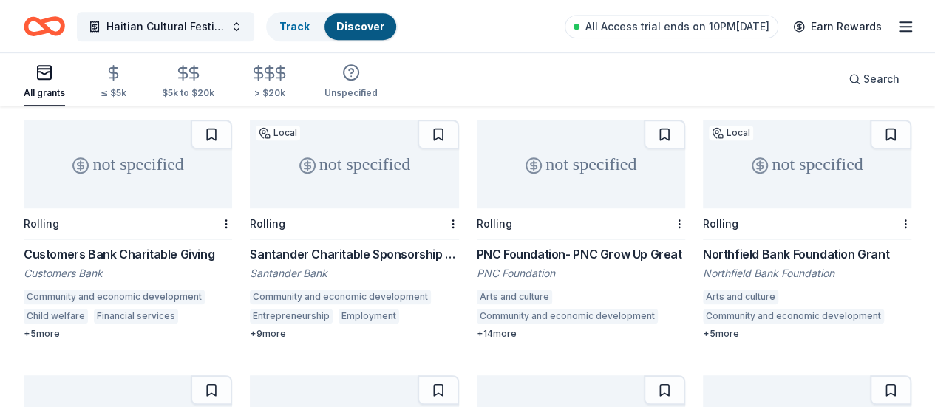
scroll to position [414, 0]
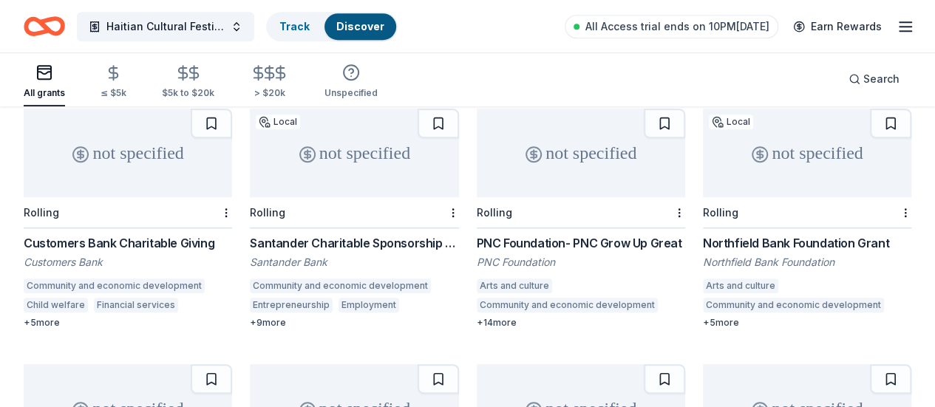
scroll to position [410, 0]
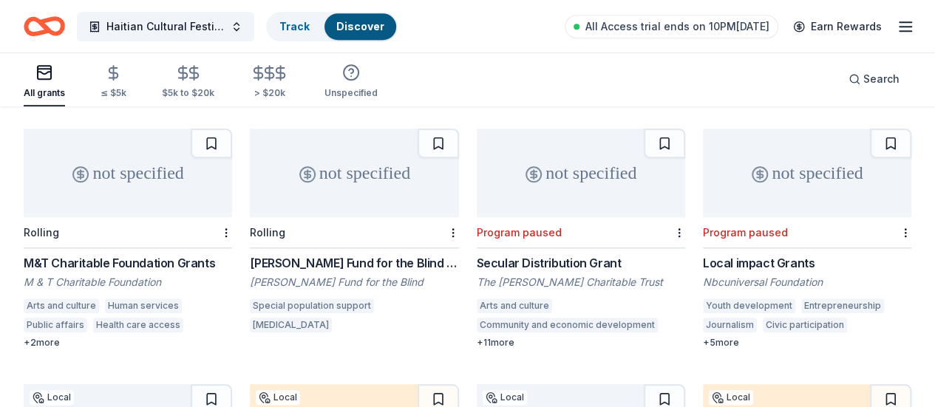
scroll to position [648, 0]
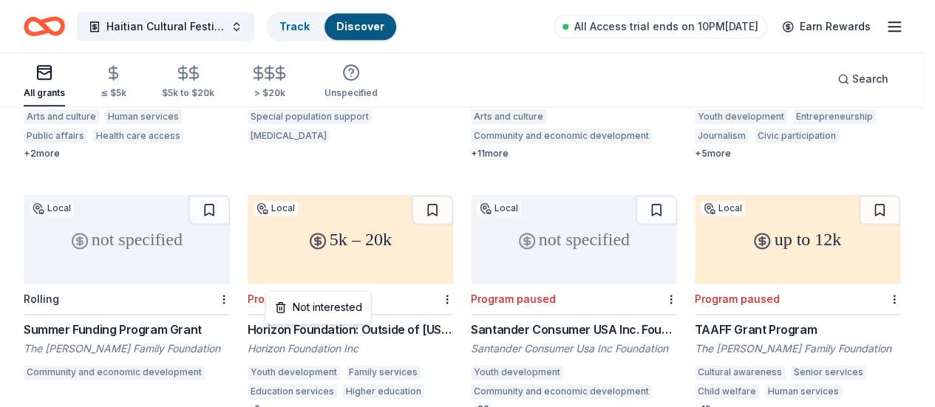
scroll to position [844, 0]
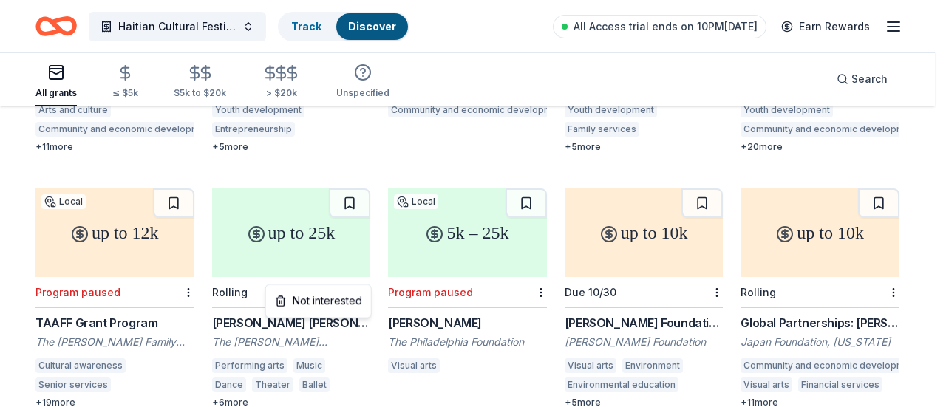
click at [330, 316] on div "Not interested" at bounding box center [318, 302] width 106 height 34
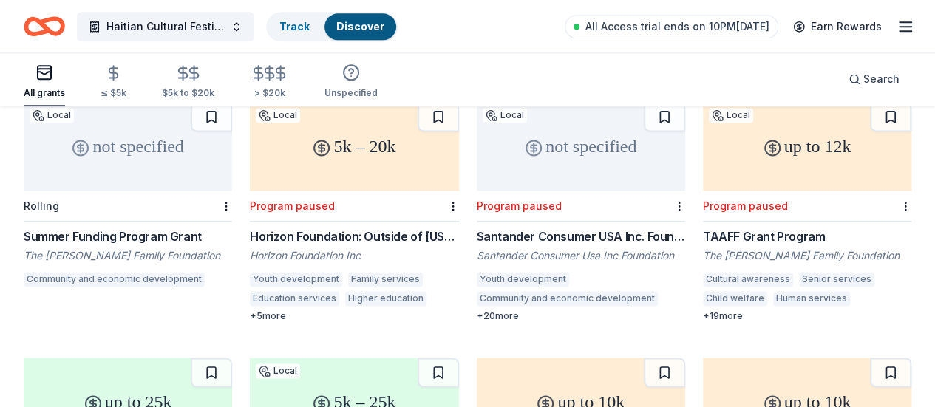
scroll to position [935, 0]
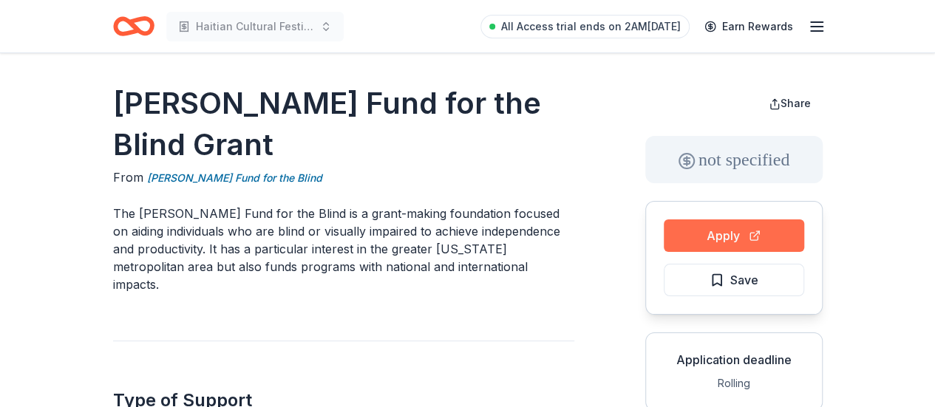
click at [762, 237] on button "Apply" at bounding box center [734, 236] width 140 height 33
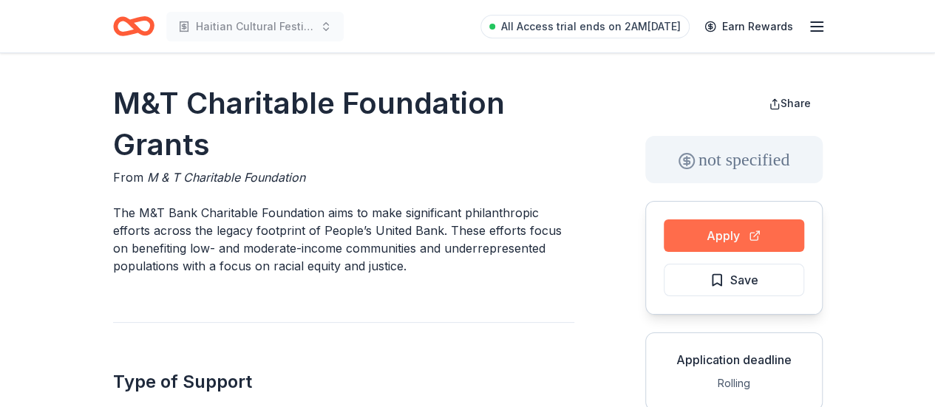
click at [778, 227] on button "Apply" at bounding box center [734, 236] width 140 height 33
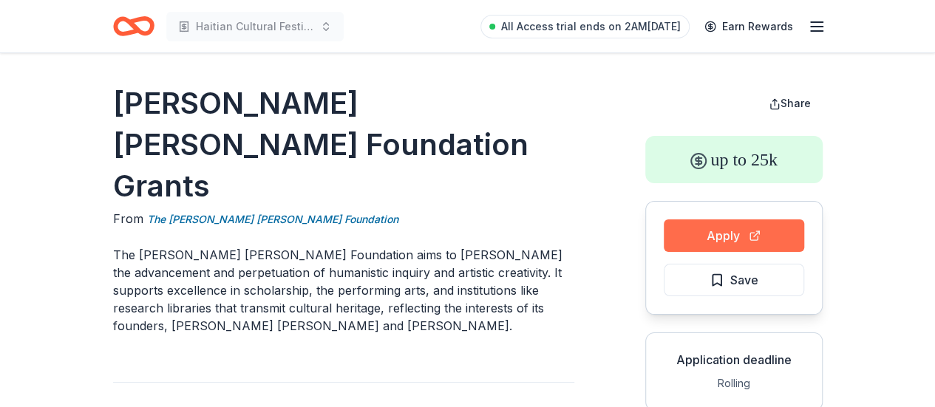
click at [773, 230] on button "Apply" at bounding box center [734, 236] width 140 height 33
